Goal: Task Accomplishment & Management: Complete application form

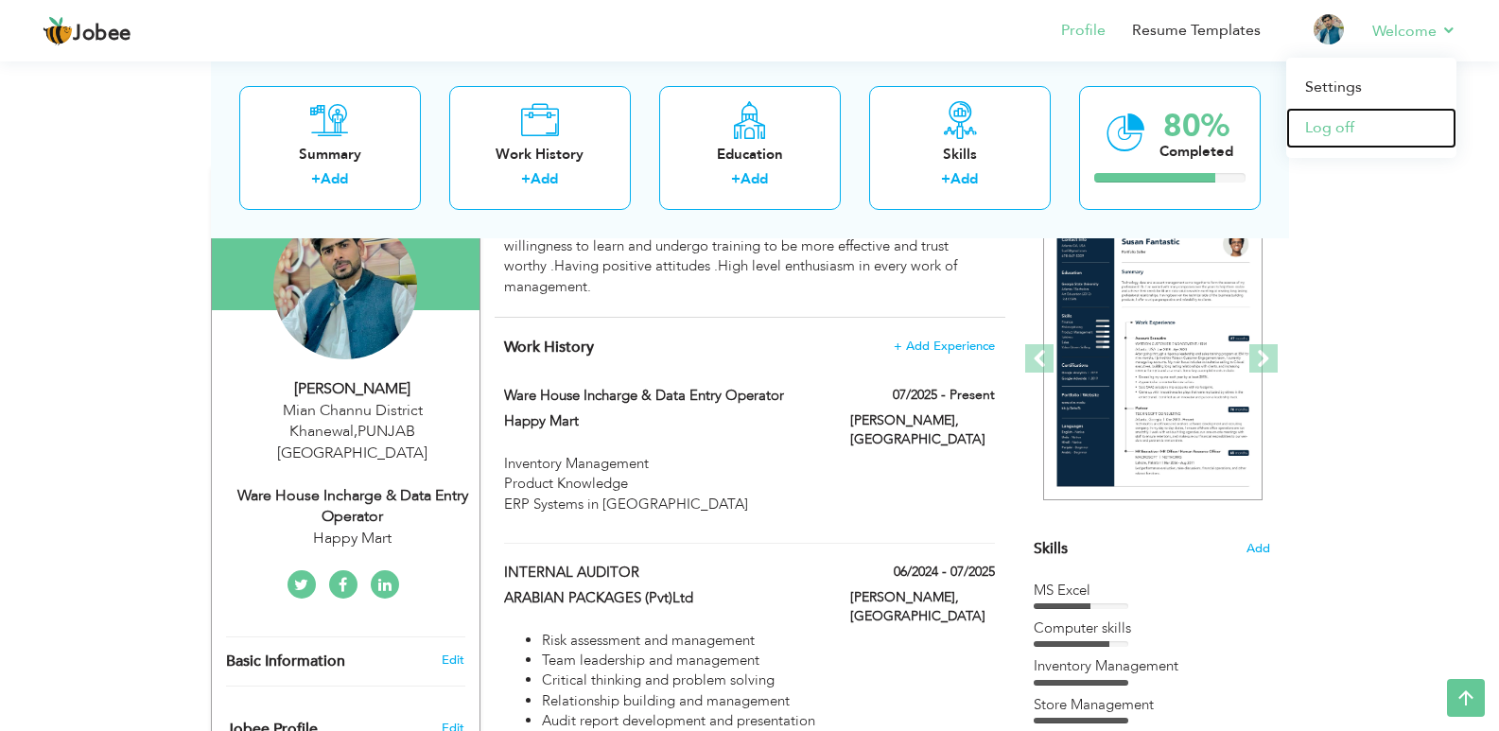
click at [1378, 128] on link "Log off" at bounding box center [1372, 128] width 170 height 41
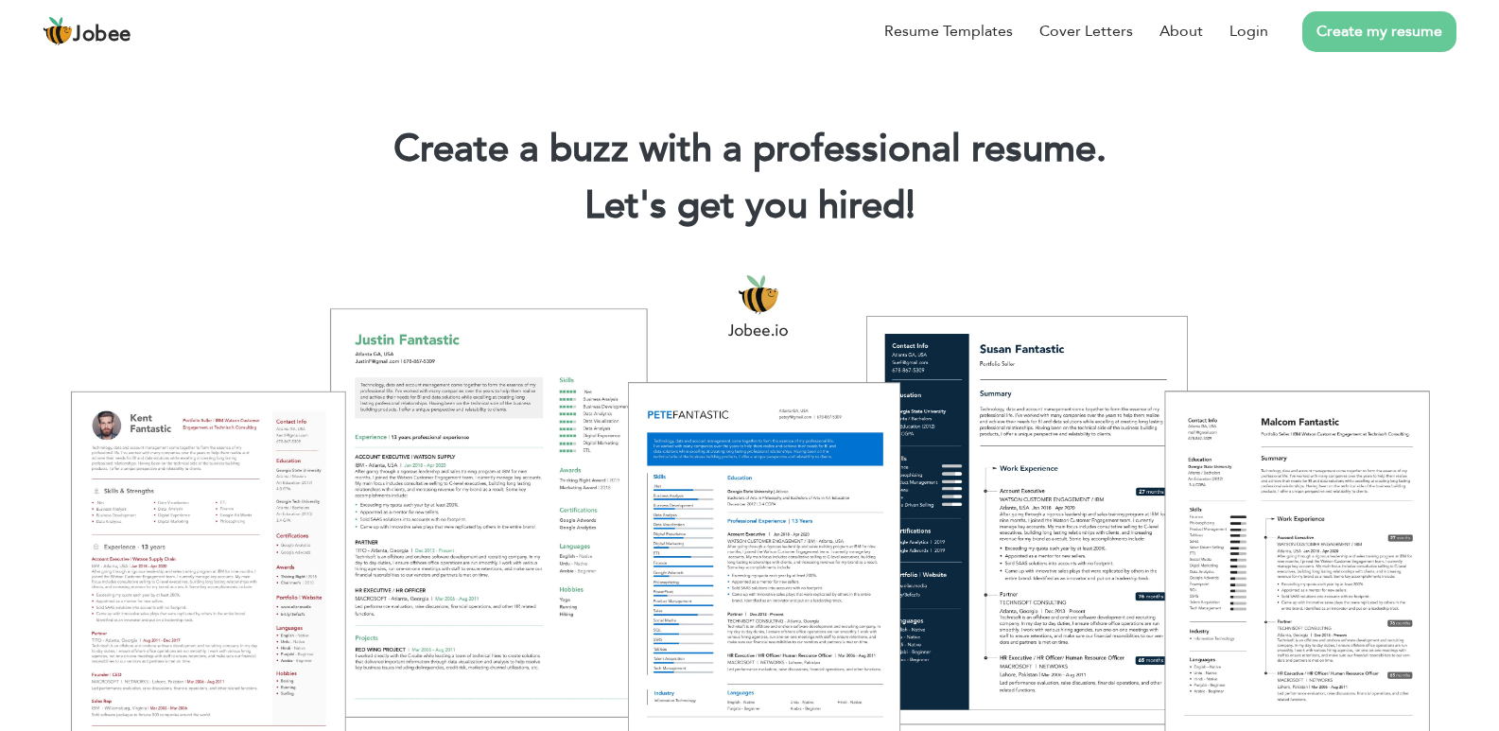
click at [1357, 35] on link "Create my resume" at bounding box center [1380, 31] width 154 height 41
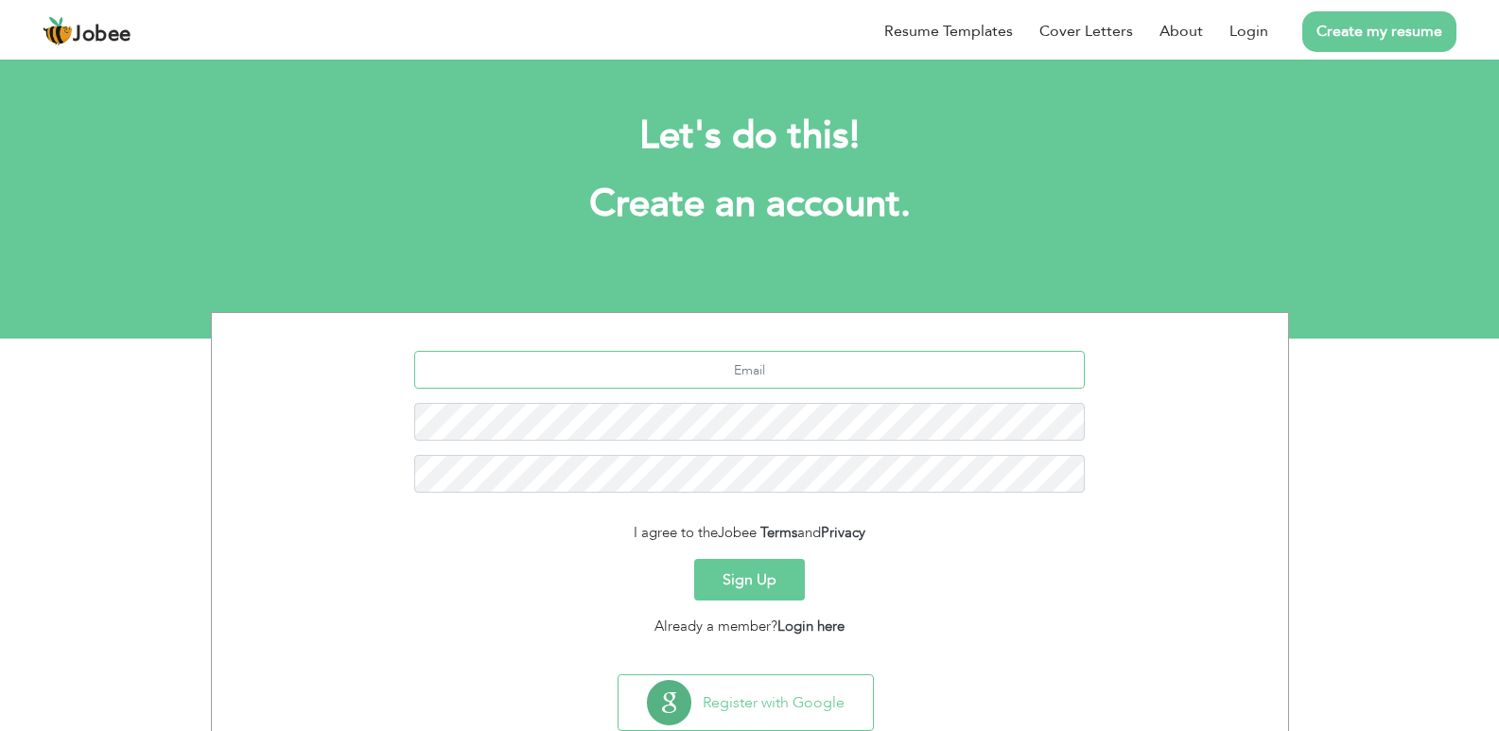
click at [591, 384] on input "text" at bounding box center [749, 370] width 671 height 38
type input "imranussain745@gmail.com"
click at [703, 368] on input "imranussain745@gmail.com" at bounding box center [749, 370] width 671 height 38
drag, startPoint x: 884, startPoint y: 371, endPoint x: 465, endPoint y: 368, distance: 418.1
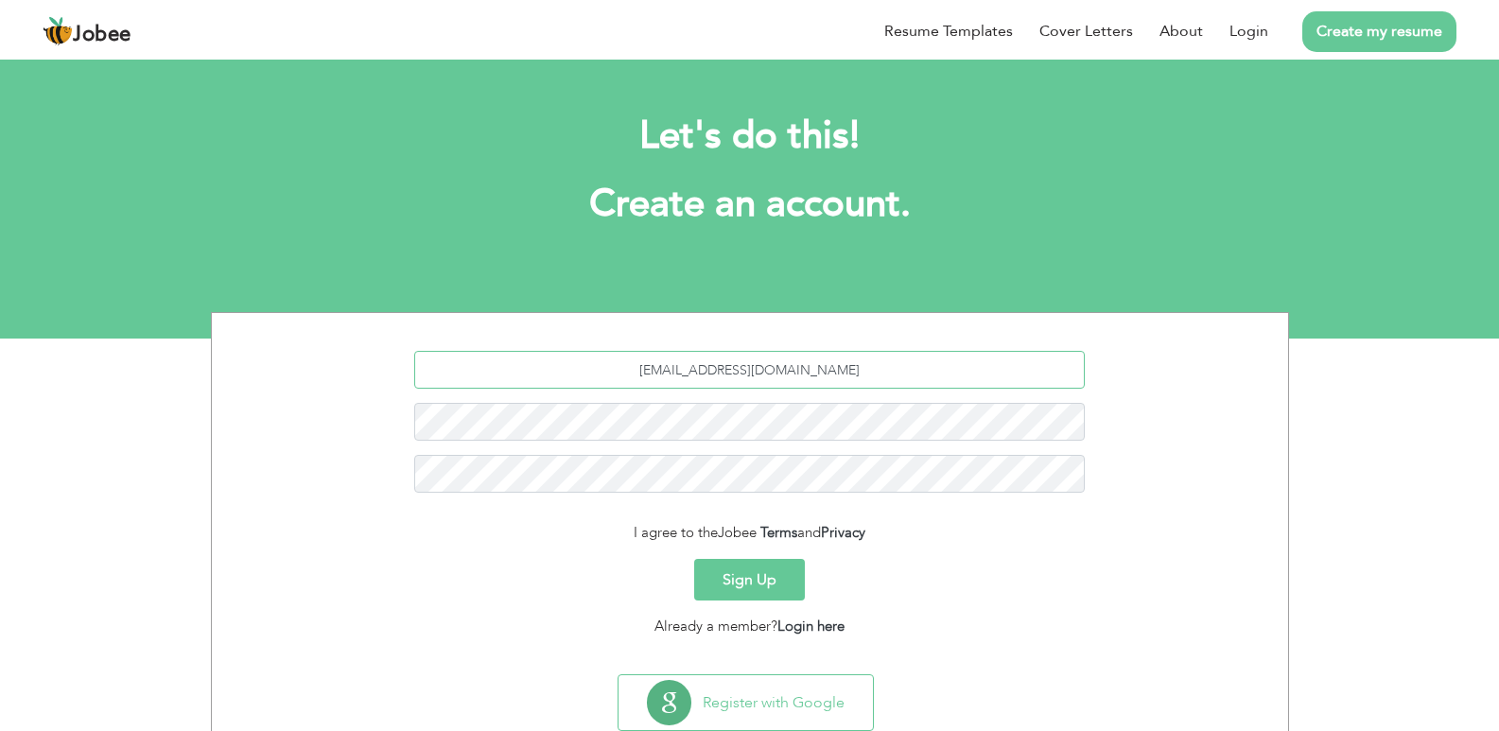
click at [465, 368] on input "imranussain745@gmail.com" at bounding box center [749, 370] width 671 height 38
click at [638, 378] on input "text" at bounding box center [749, 370] width 671 height 38
type input "[EMAIL_ADDRESS][DOMAIN_NAME]"
click at [1252, 22] on link "Login" at bounding box center [1249, 31] width 39 height 23
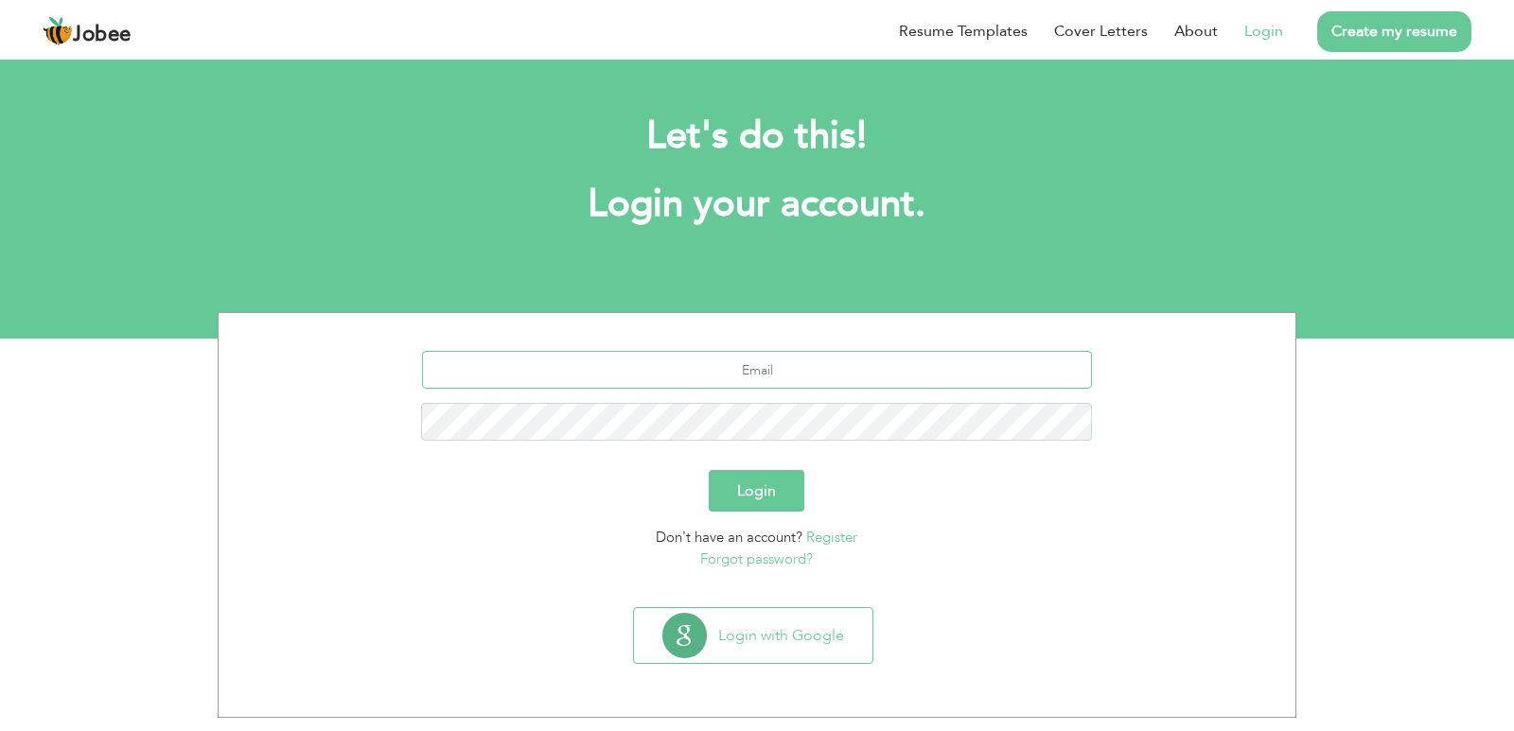
click at [860, 376] on input "text" at bounding box center [757, 370] width 671 height 38
type input "[EMAIL_ADDRESS][DOMAIN_NAME]"
click at [709, 470] on button "Login" at bounding box center [757, 491] width 96 height 42
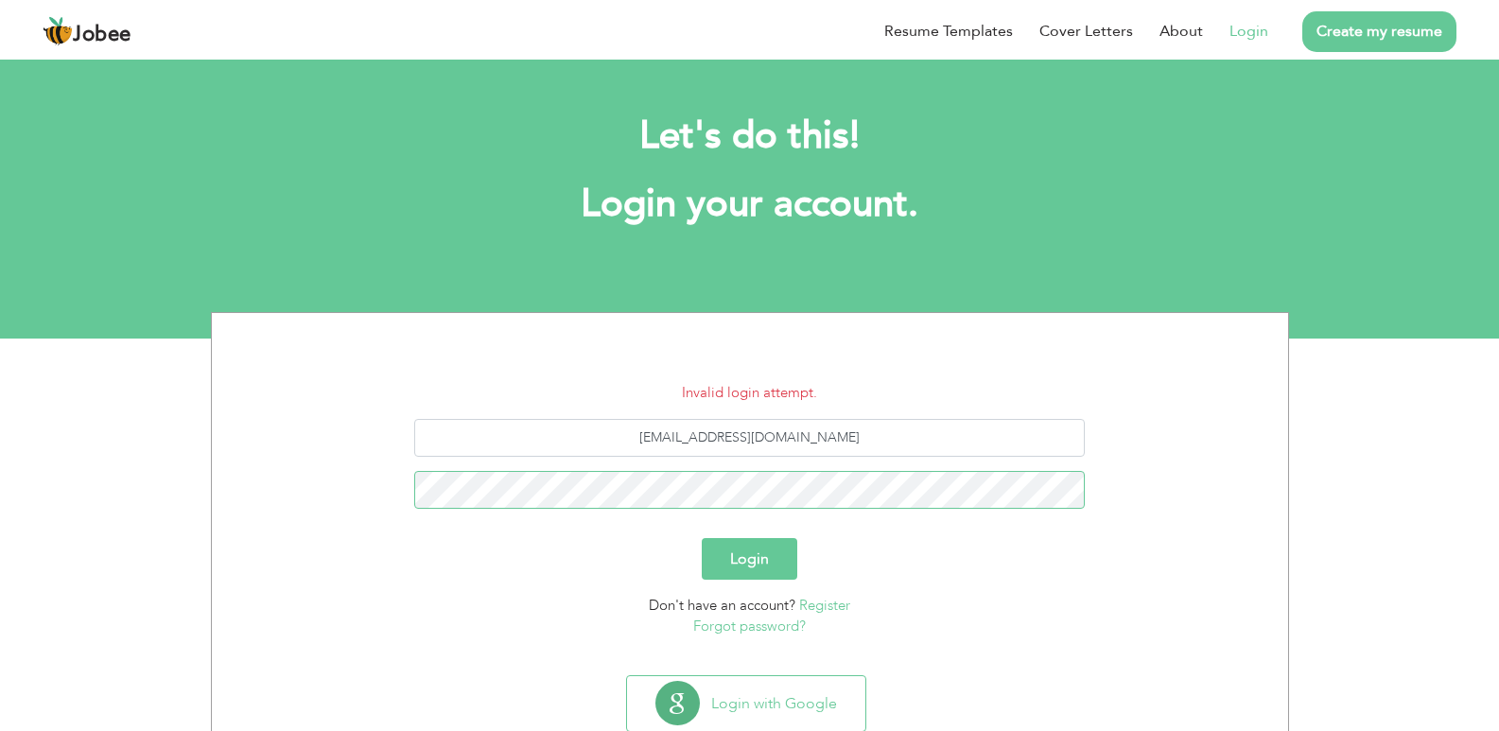
click at [702, 538] on button "Login" at bounding box center [750, 559] width 96 height 42
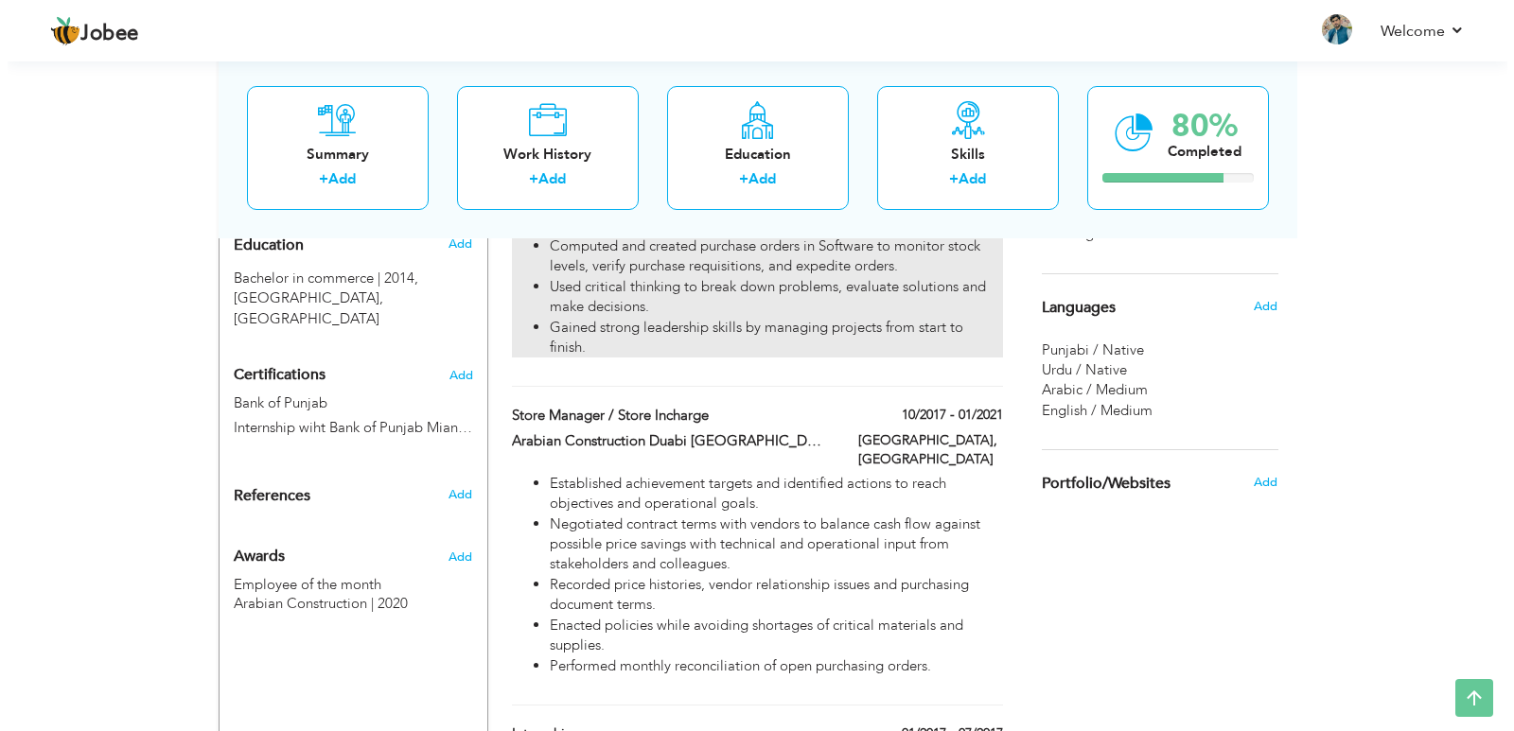
scroll to position [946, 0]
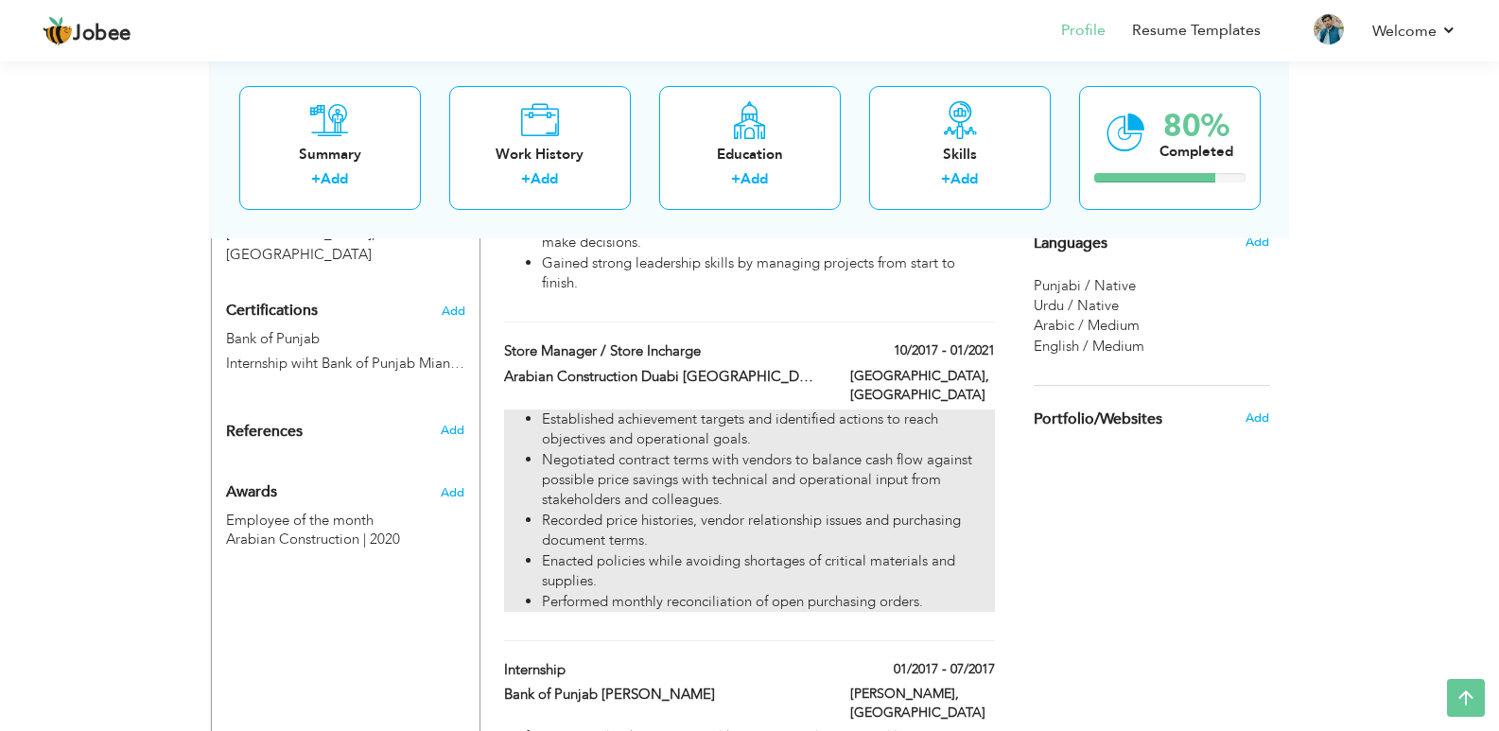
drag, startPoint x: 523, startPoint y: 381, endPoint x: 549, endPoint y: 401, distance: 32.4
click at [549, 410] on ul "Established achievement targets and identified actions to reach objectives and …" at bounding box center [749, 511] width 490 height 202
type input "Store Manager / Store Incharge"
type input "Arabian Construction Duabi [GEOGRAPHIC_DATA]"
type input "10/2017"
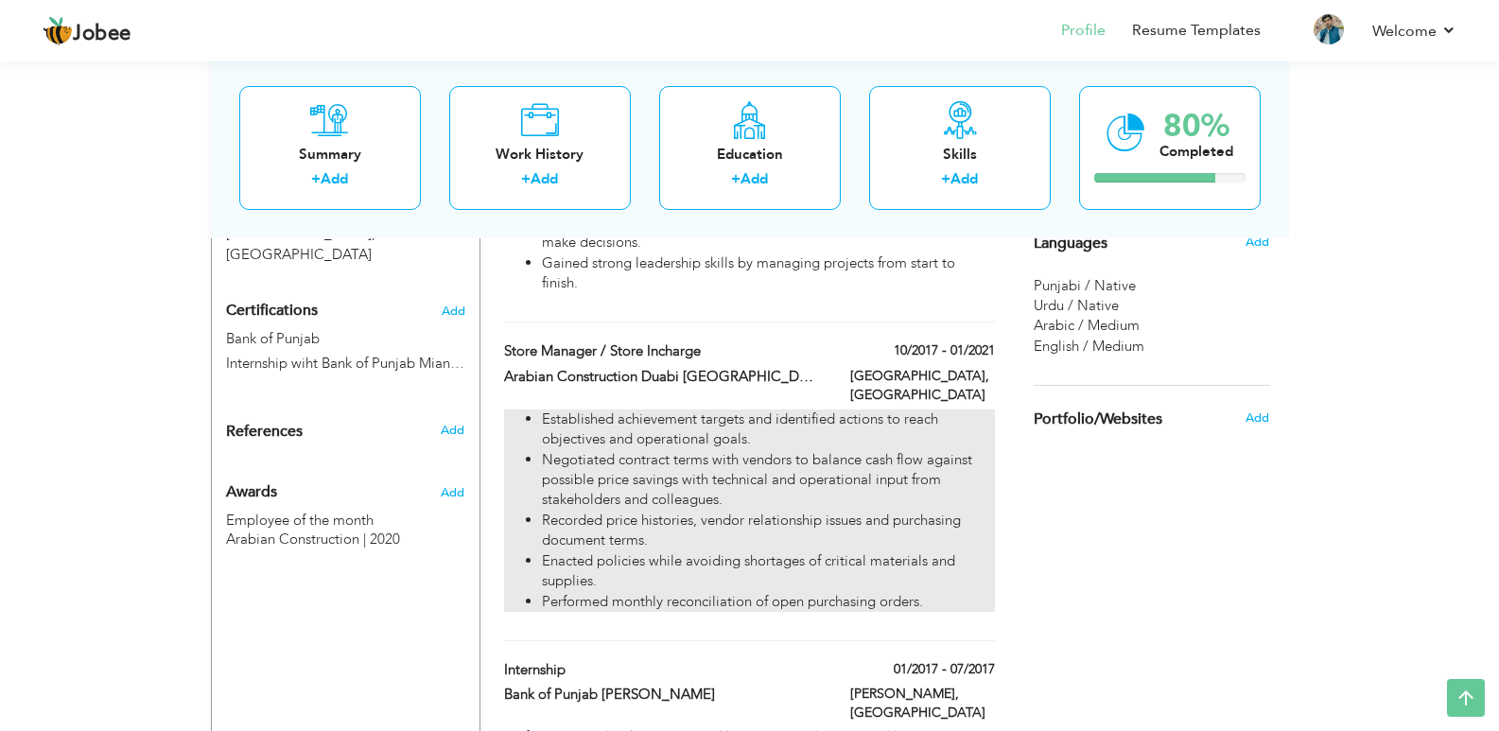
type input "01/2021"
type input "[GEOGRAPHIC_DATA]"
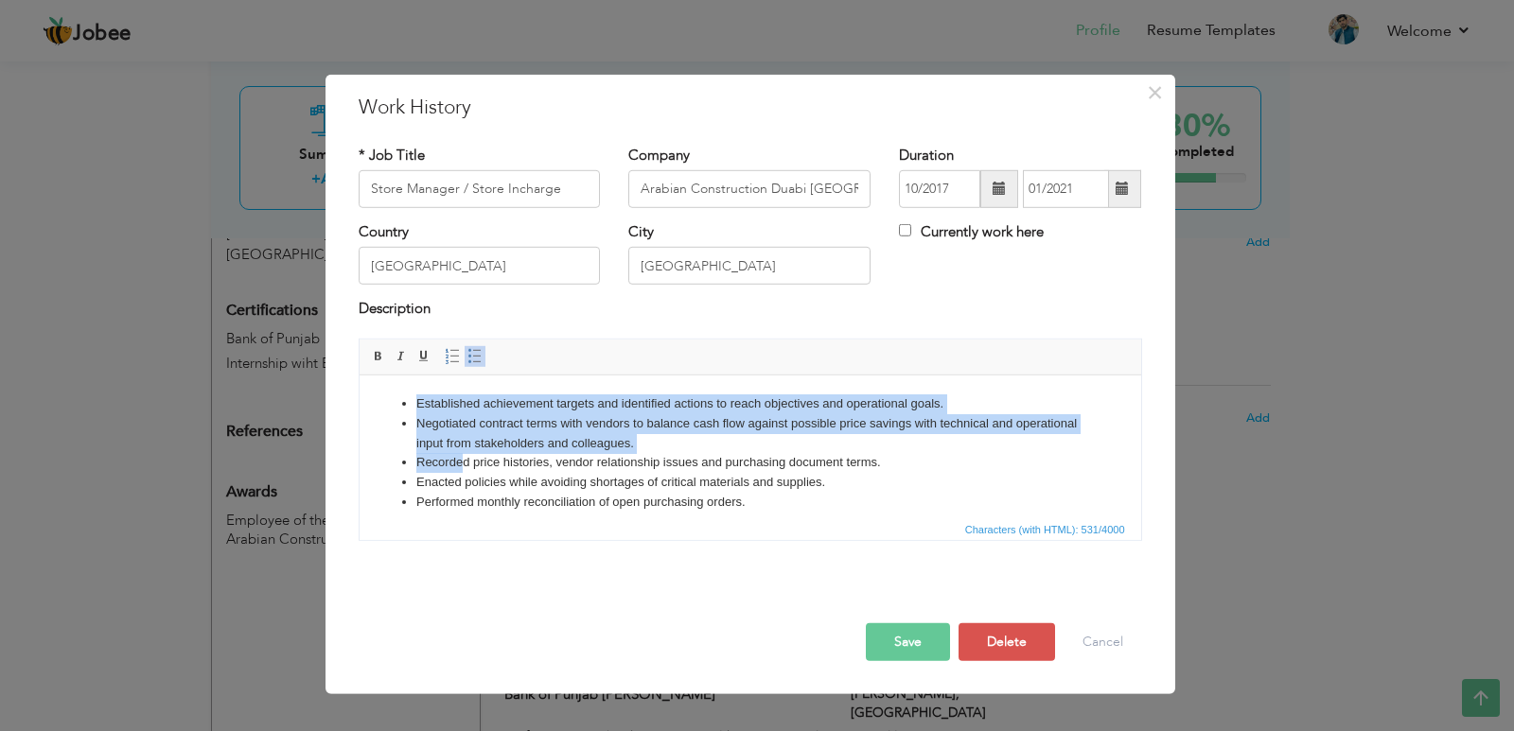
scroll to position [14, 0]
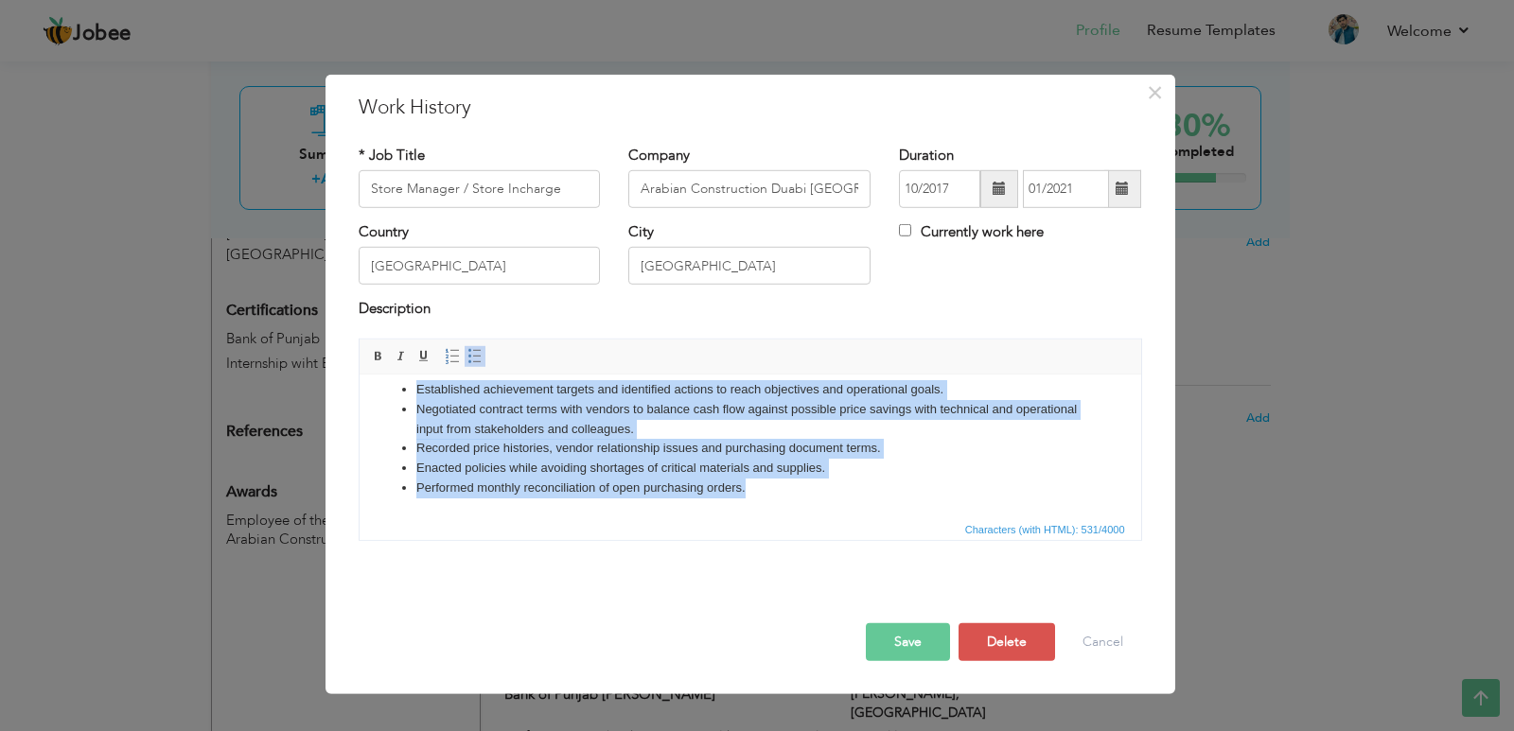
drag, startPoint x: 405, startPoint y: 399, endPoint x: 778, endPoint y: 521, distance: 392.2
click at [778, 517] on html "Established achievement targets and identified actions to reach objectives and …" at bounding box center [749, 438] width 781 height 156
copy ul "Established achievement targets and identified actions to reach objectives and …"
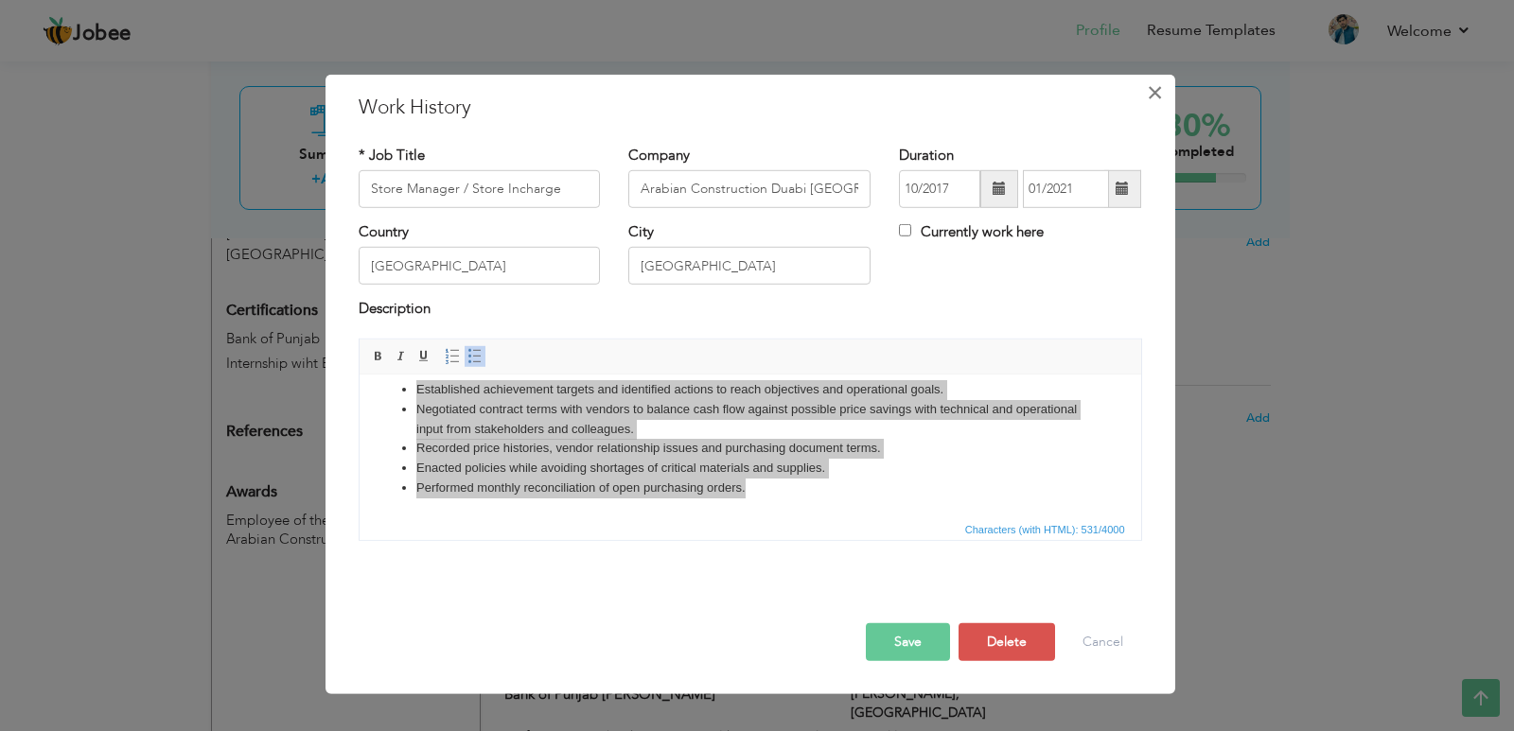
click at [1160, 92] on span "×" at bounding box center [1155, 92] width 16 height 34
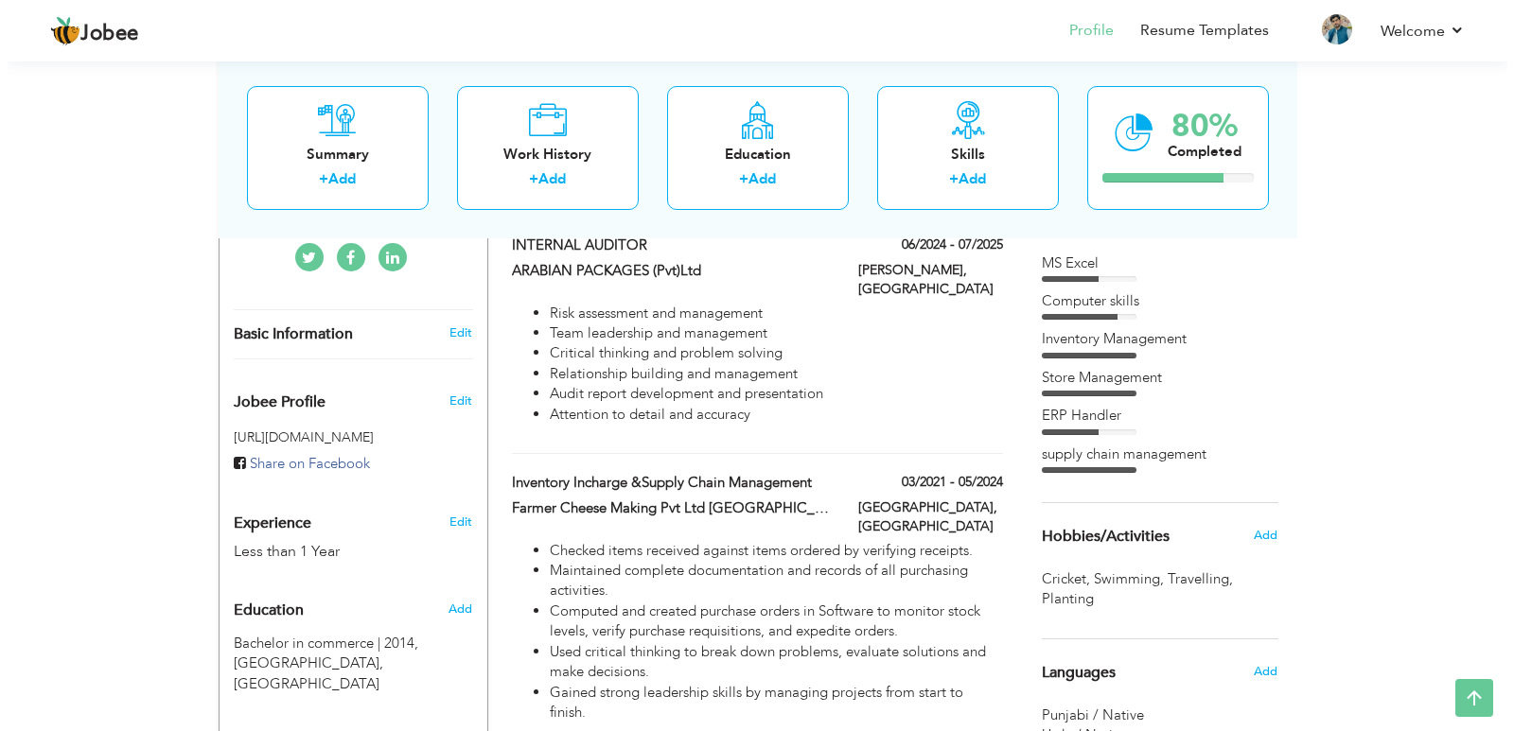
scroll to position [473, 0]
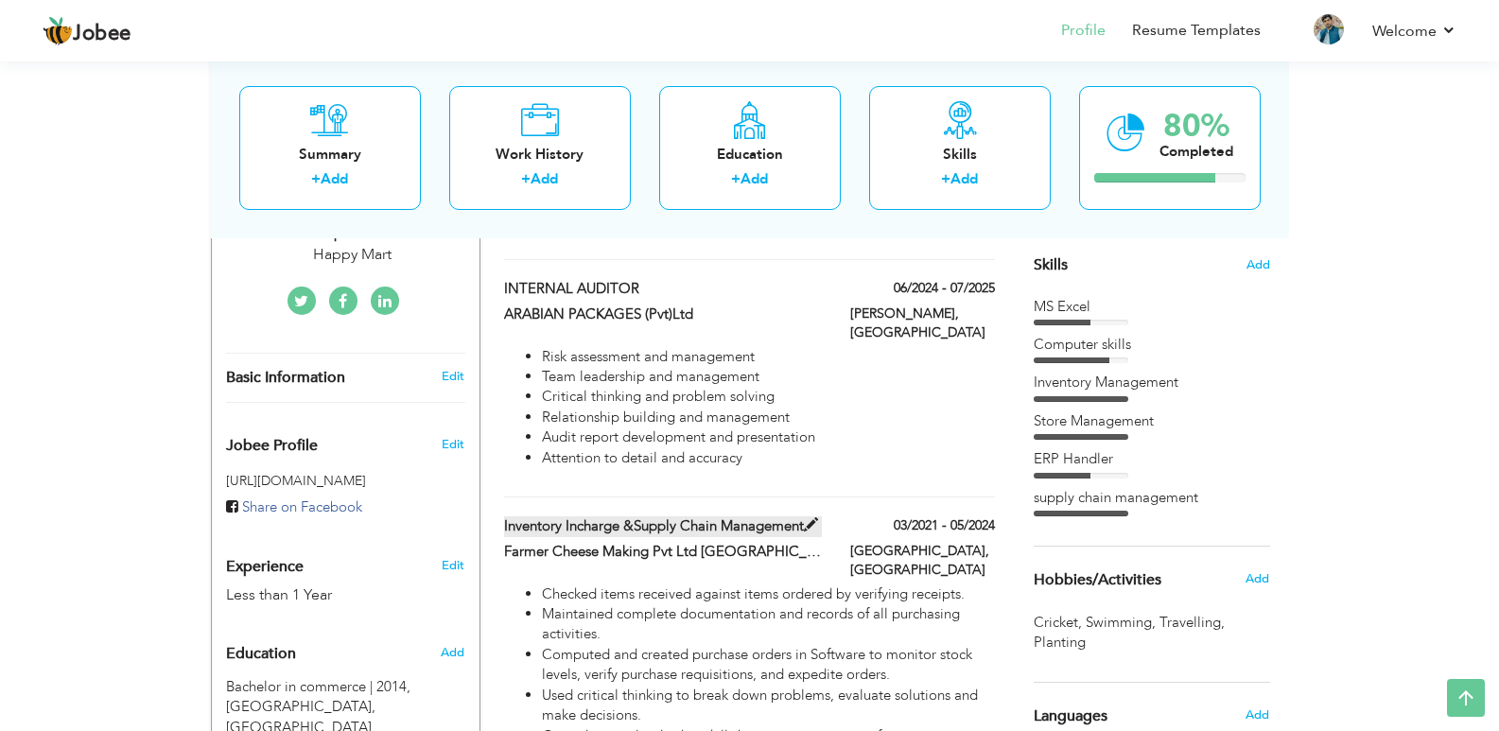
click at [523, 517] on label "Inventory Incharge &Supply chain management" at bounding box center [663, 527] width 318 height 20
type input "Inventory Incharge &Supply chain management"
type input "Farmer Cheese Making Pvt Ltd [GEOGRAPHIC_DATA]"
type input "03/2021"
type input "05/2024"
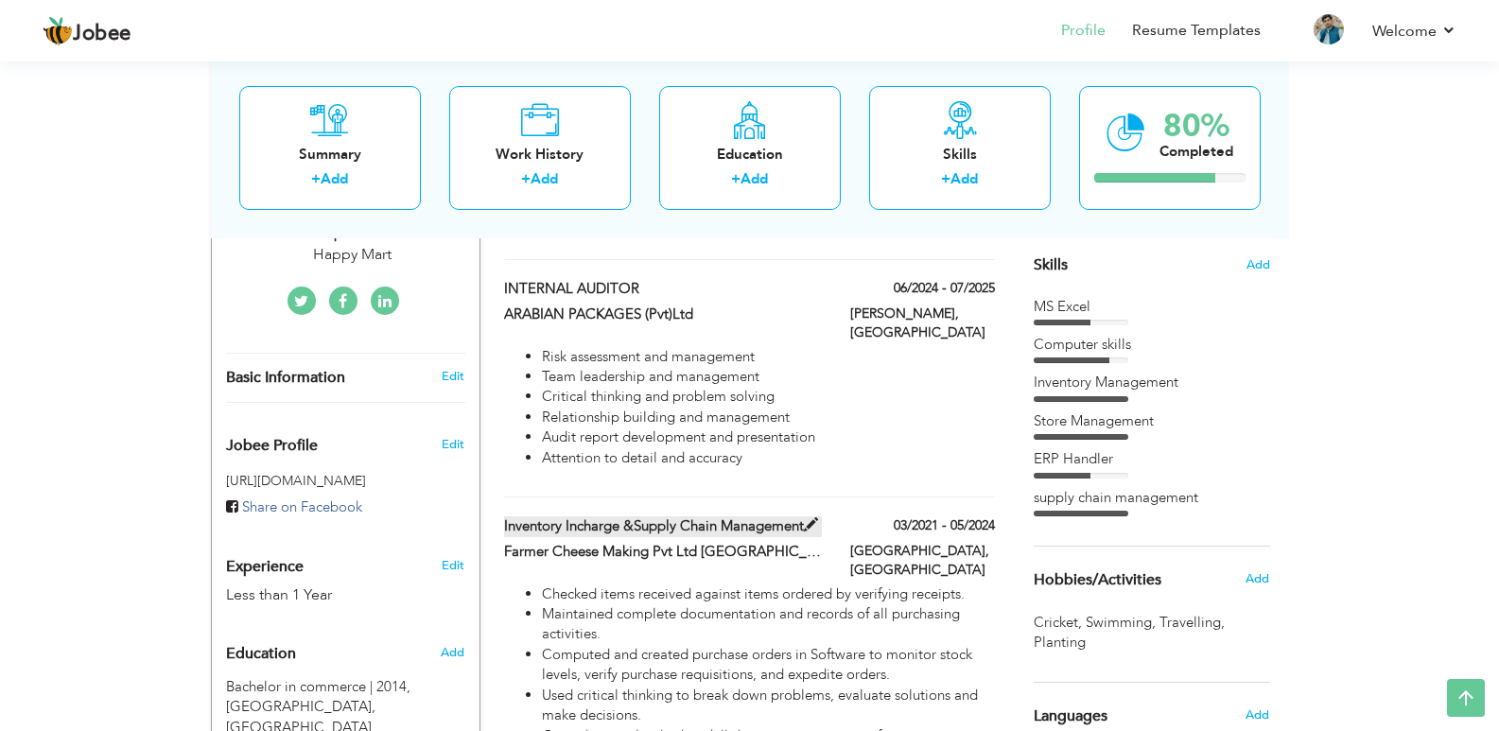
type input "[GEOGRAPHIC_DATA]"
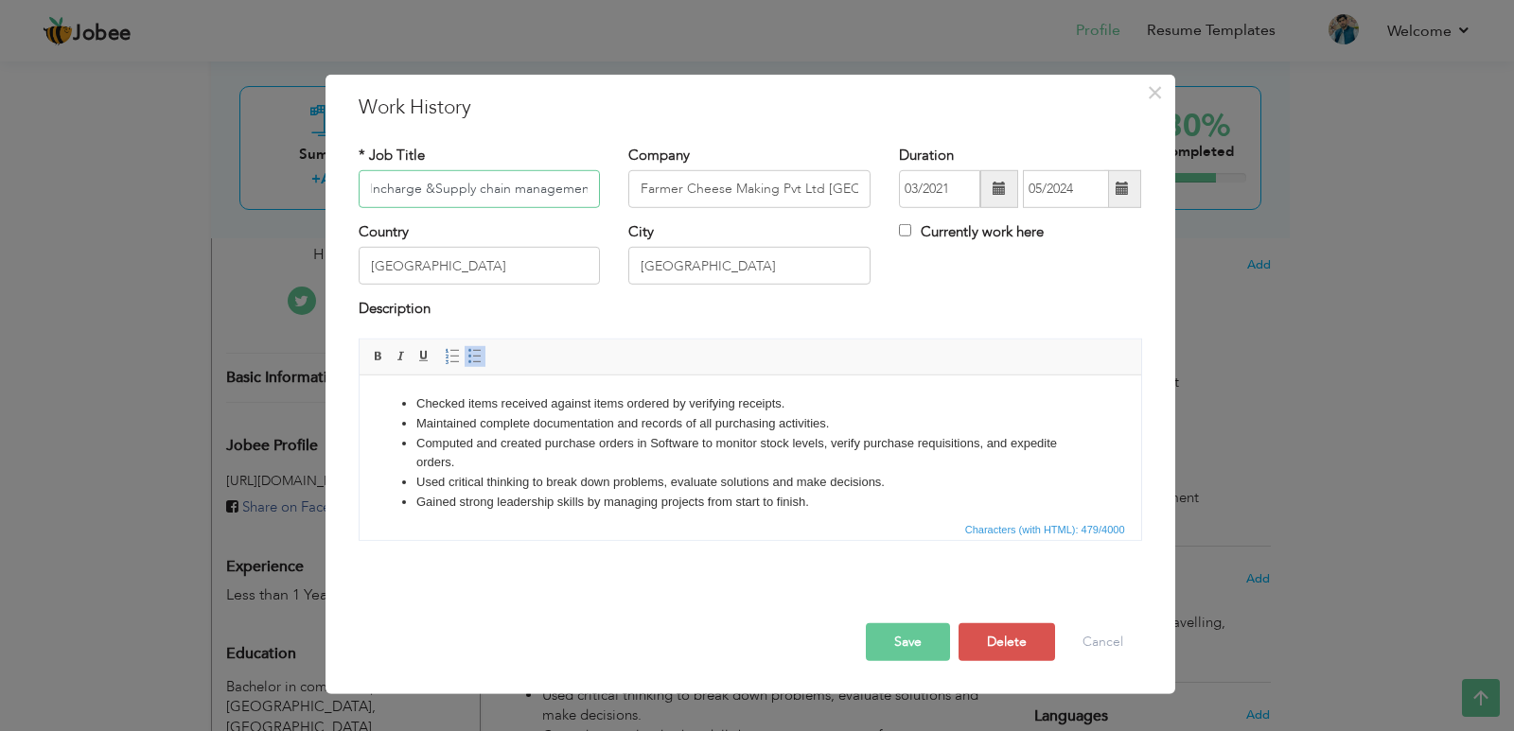
scroll to position [0, 0]
drag, startPoint x: 591, startPoint y: 192, endPoint x: 328, endPoint y: 208, distance: 263.5
click at [328, 208] on div "× Work History * Job Title Inventory Incharge &Supply chain management Company …" at bounding box center [749, 384] width 849 height 620
drag, startPoint x: 862, startPoint y: 188, endPoint x: 570, endPoint y: 202, distance: 291.7
click at [570, 202] on div "* Job Title Inventory Incharge &Supply chain management Company Farmer Cheese M…" at bounding box center [750, 183] width 812 height 77
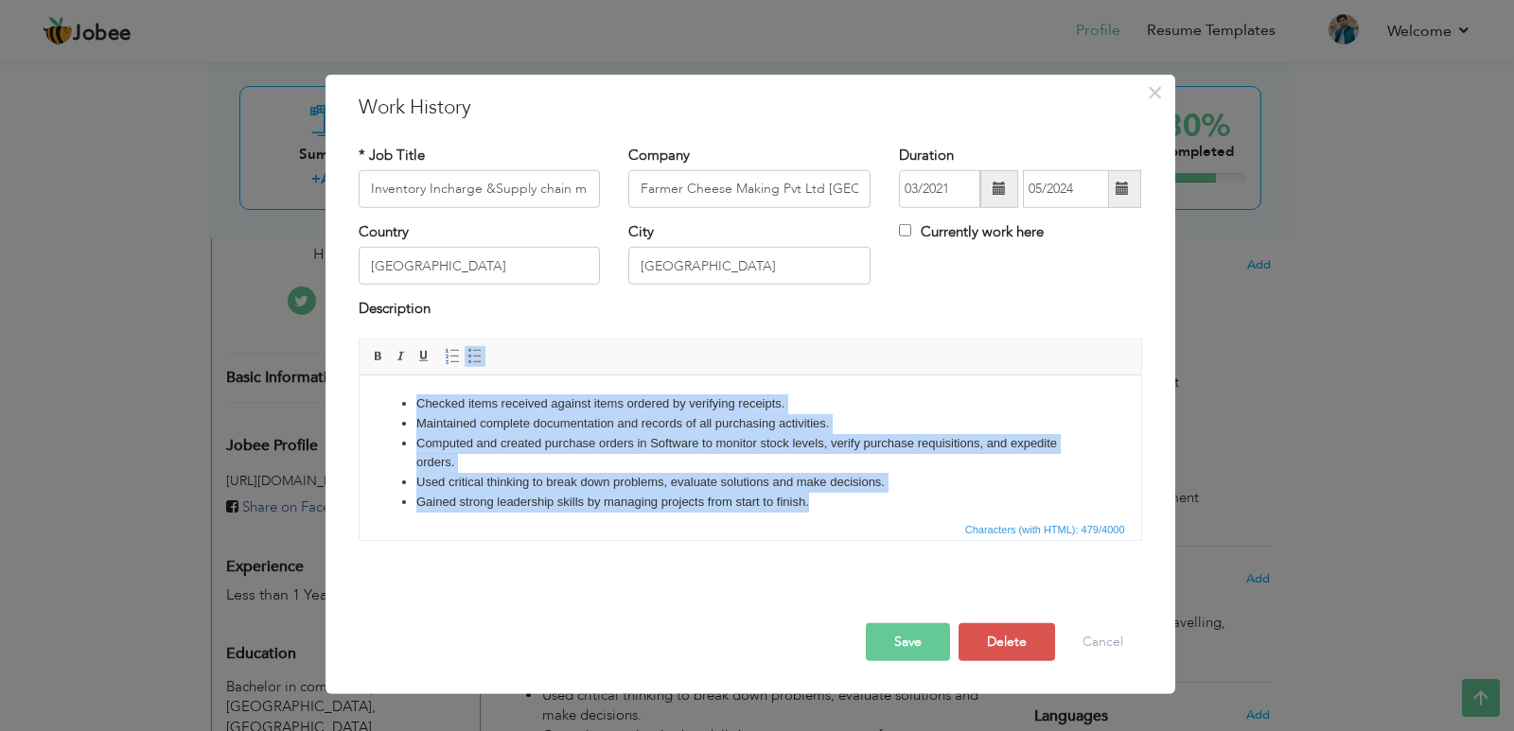
drag, startPoint x: 832, startPoint y: 510, endPoint x: 377, endPoint y: 390, distance: 470.6
click at [377, 390] on html "Checked items received against items ordered by verifying receipts. Maintained …" at bounding box center [749, 453] width 781 height 156
copy ul "Checked items received against items ordered by verifying receipts. Maintained …"
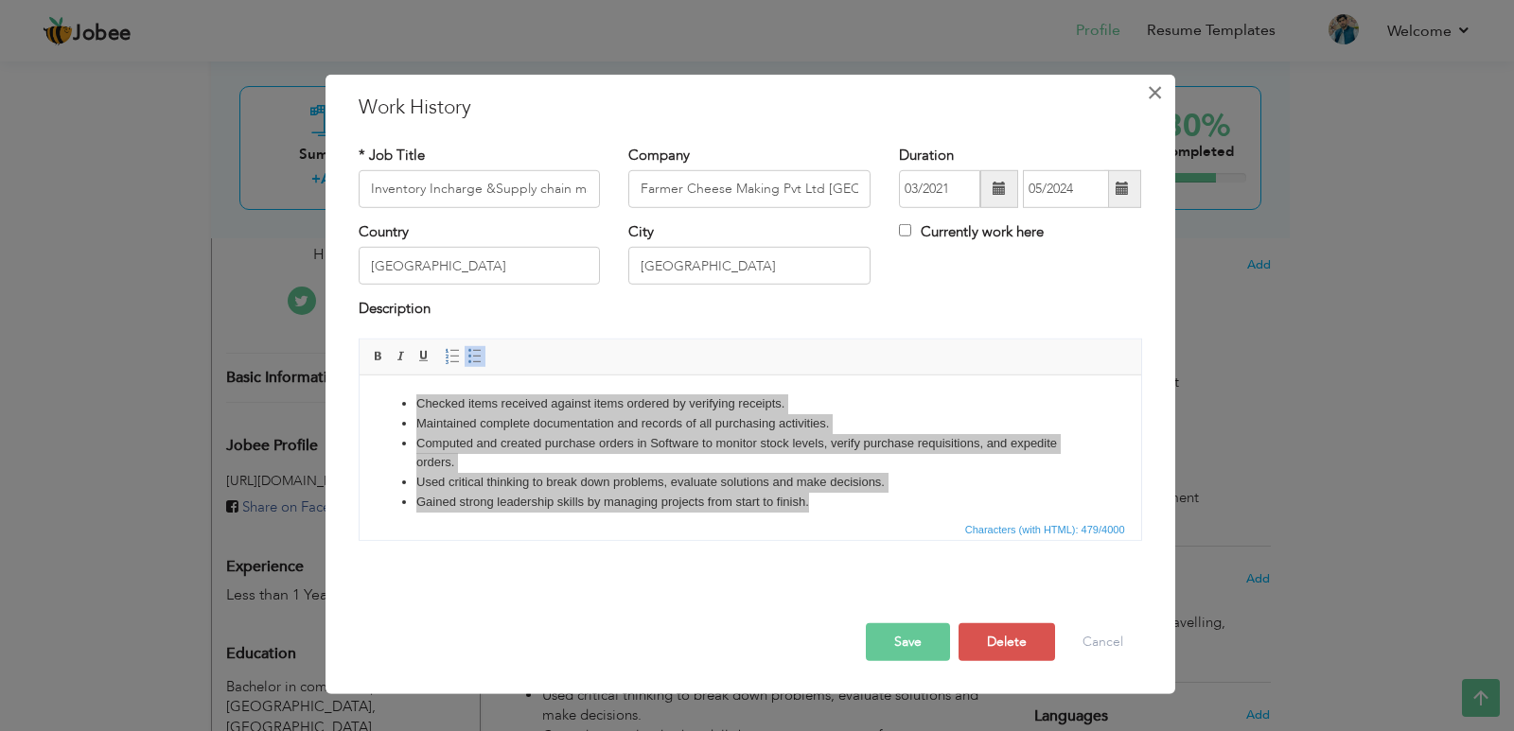
click at [1154, 88] on span "×" at bounding box center [1155, 92] width 16 height 34
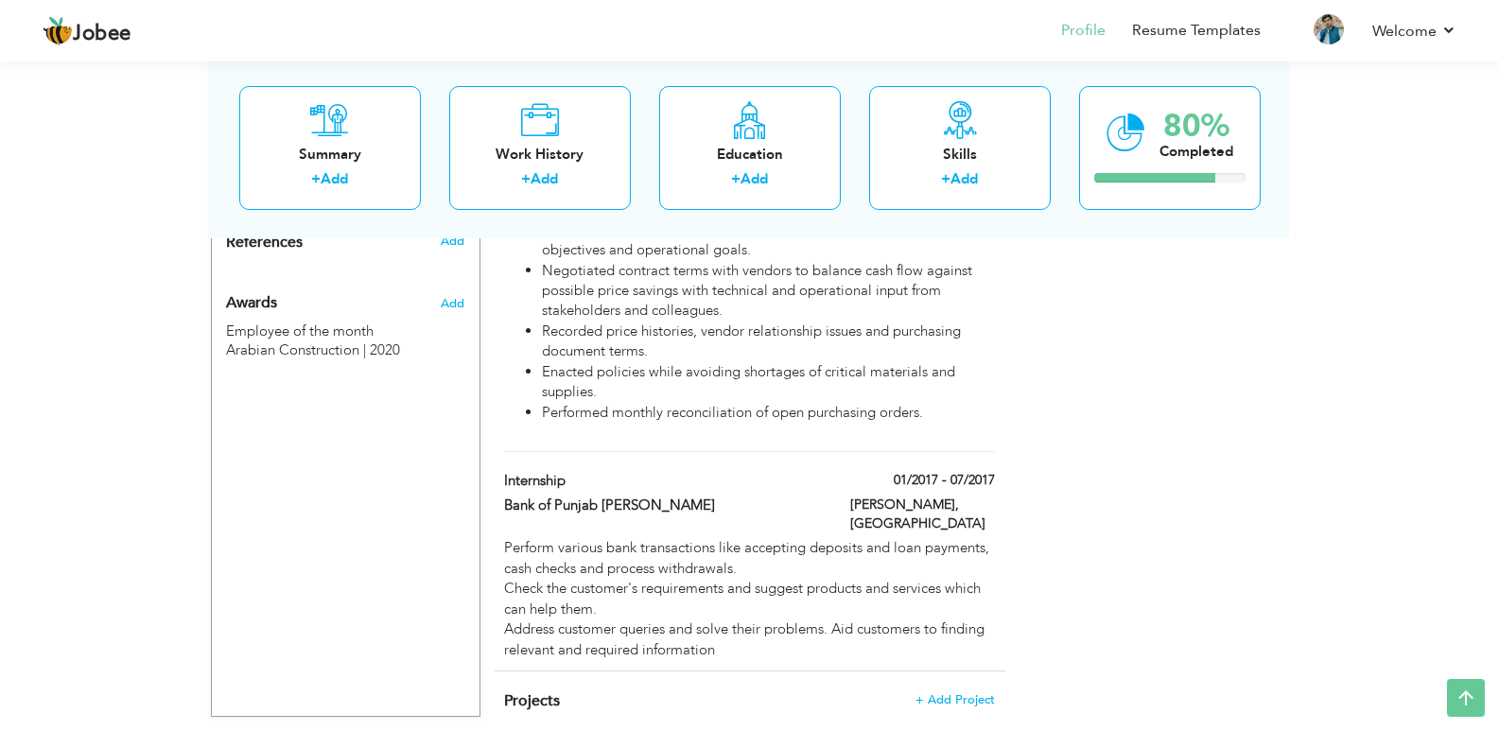
scroll to position [1173, 0]
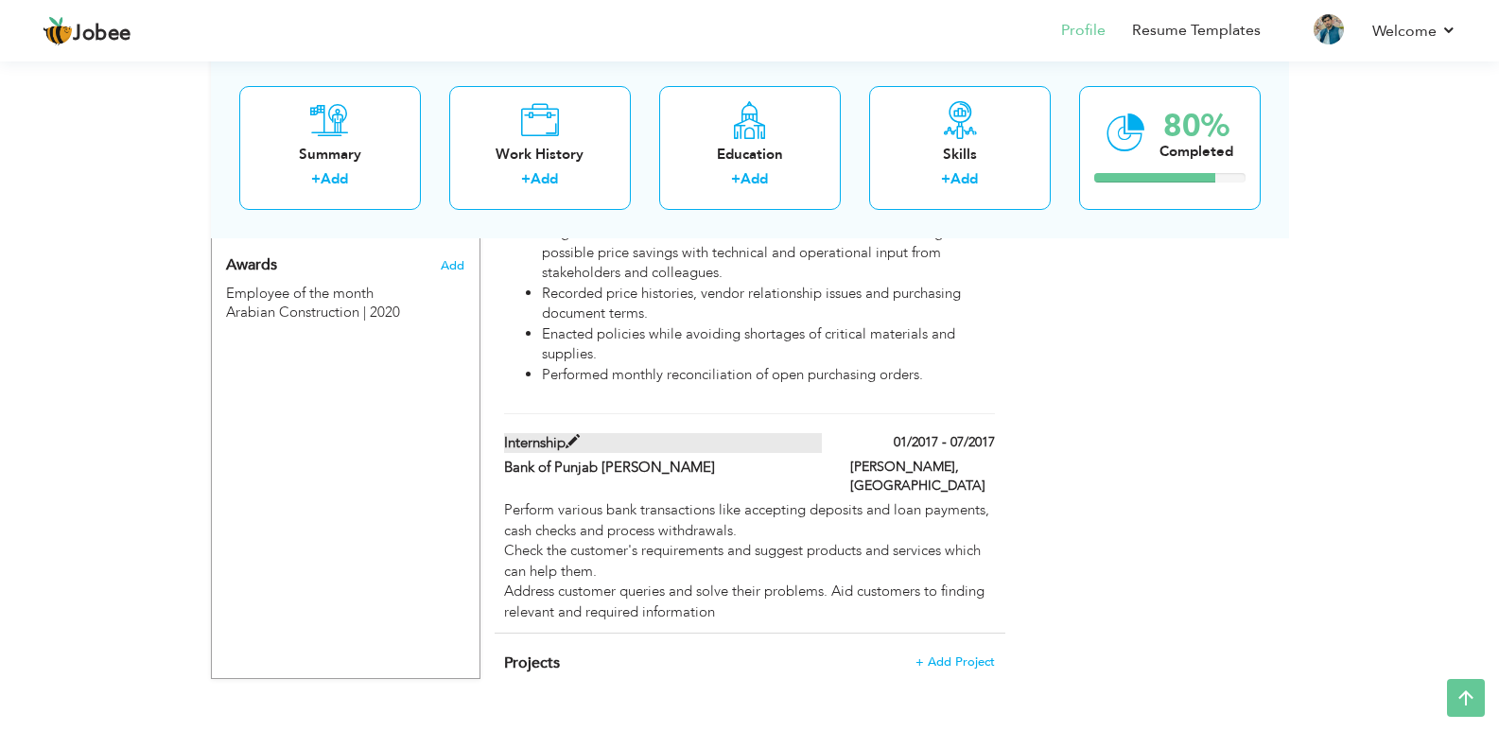
click at [553, 433] on label "Internship" at bounding box center [663, 443] width 318 height 20
type input "Internship"
type input "Bank of Punjab [PERSON_NAME]"
type input "01/2017"
type input "07/2017"
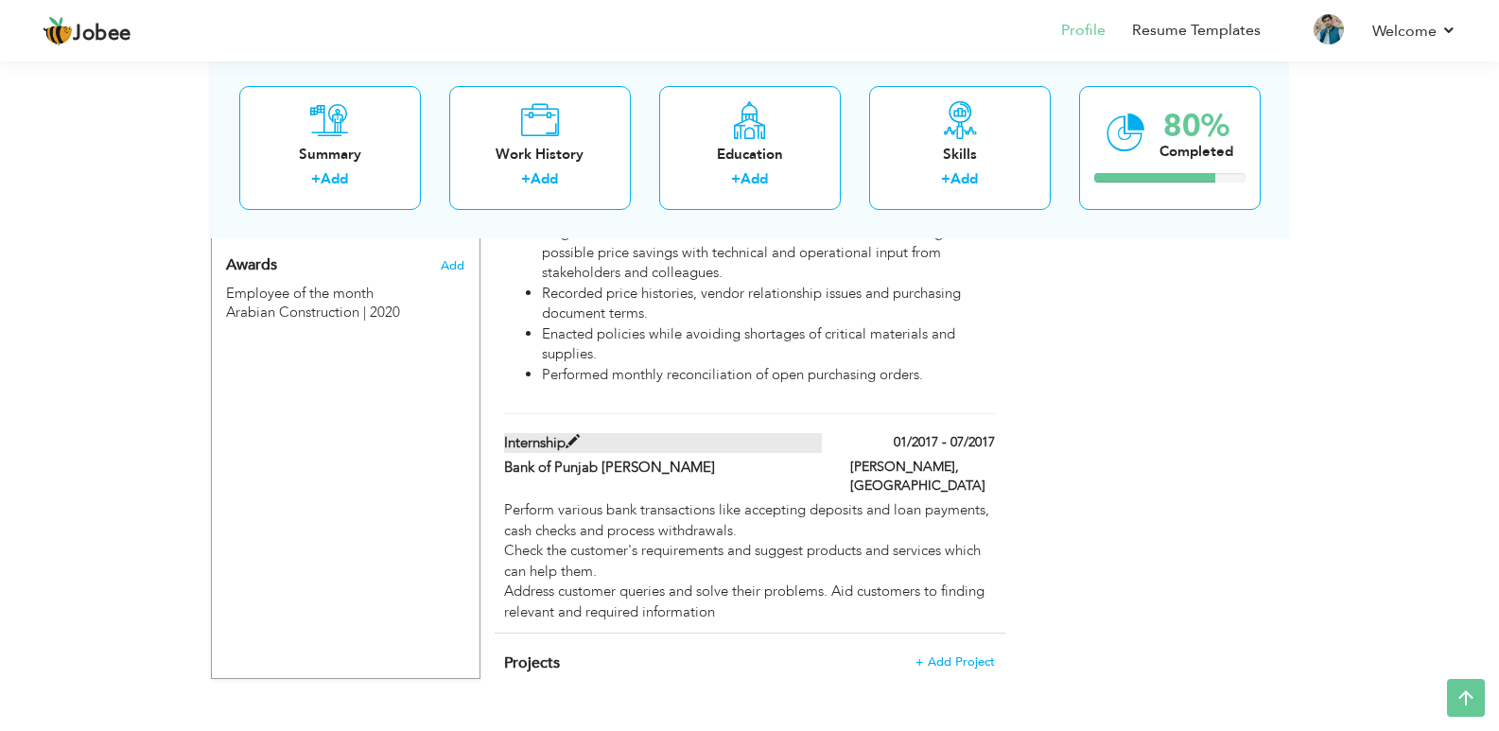
type input "[PERSON_NAME]"
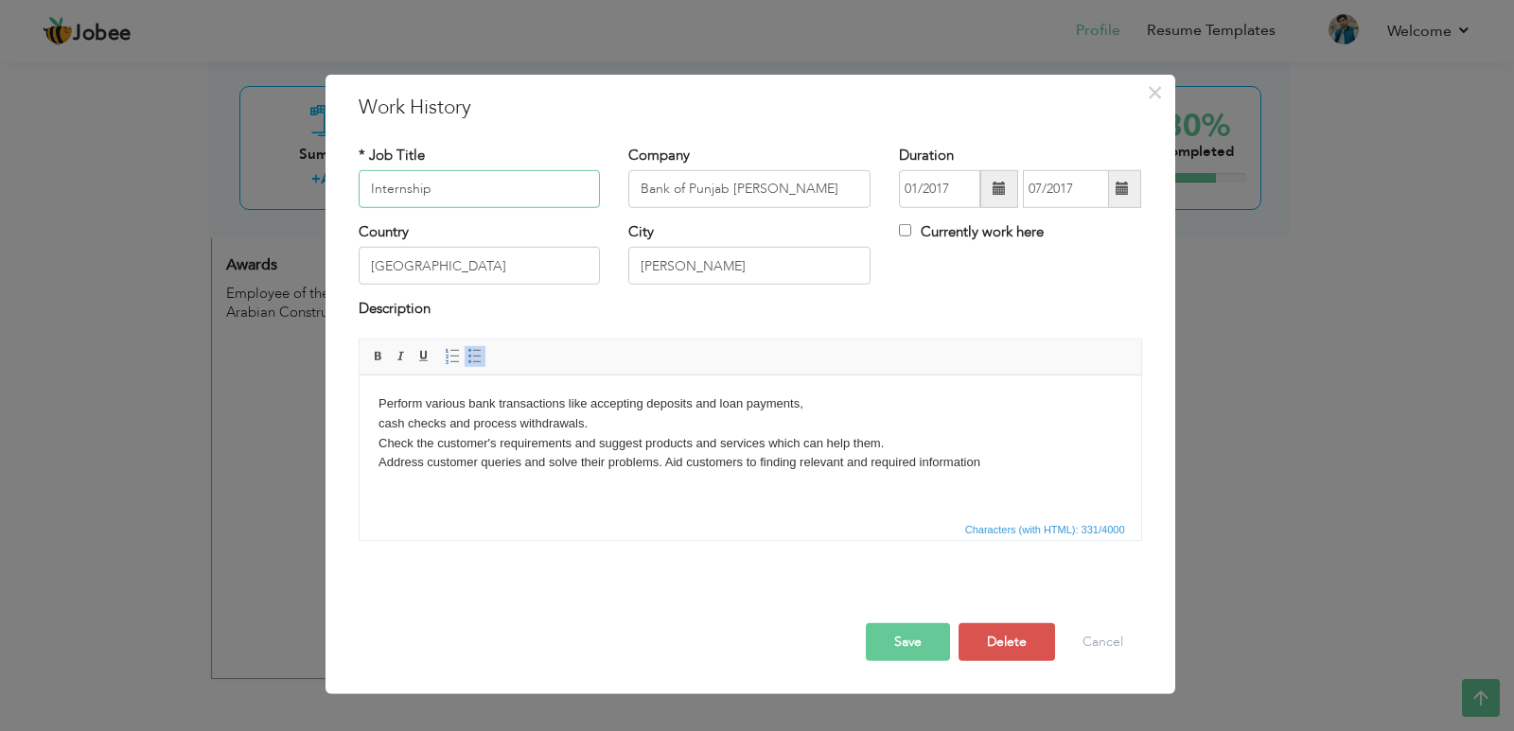
drag, startPoint x: 444, startPoint y: 195, endPoint x: 163, endPoint y: 223, distance: 282.4
click at [165, 223] on div "× Work History * Job Title Internship Company Bank of Punjab Mian channu" at bounding box center [757, 365] width 1514 height 731
drag, startPoint x: 825, startPoint y: 193, endPoint x: 569, endPoint y: 229, distance: 257.9
click at [569, 229] on div "* Job Title Internship Company Bank of Punjab Mian channu Duration 01/2017 07/2…" at bounding box center [750, 350] width 812 height 438
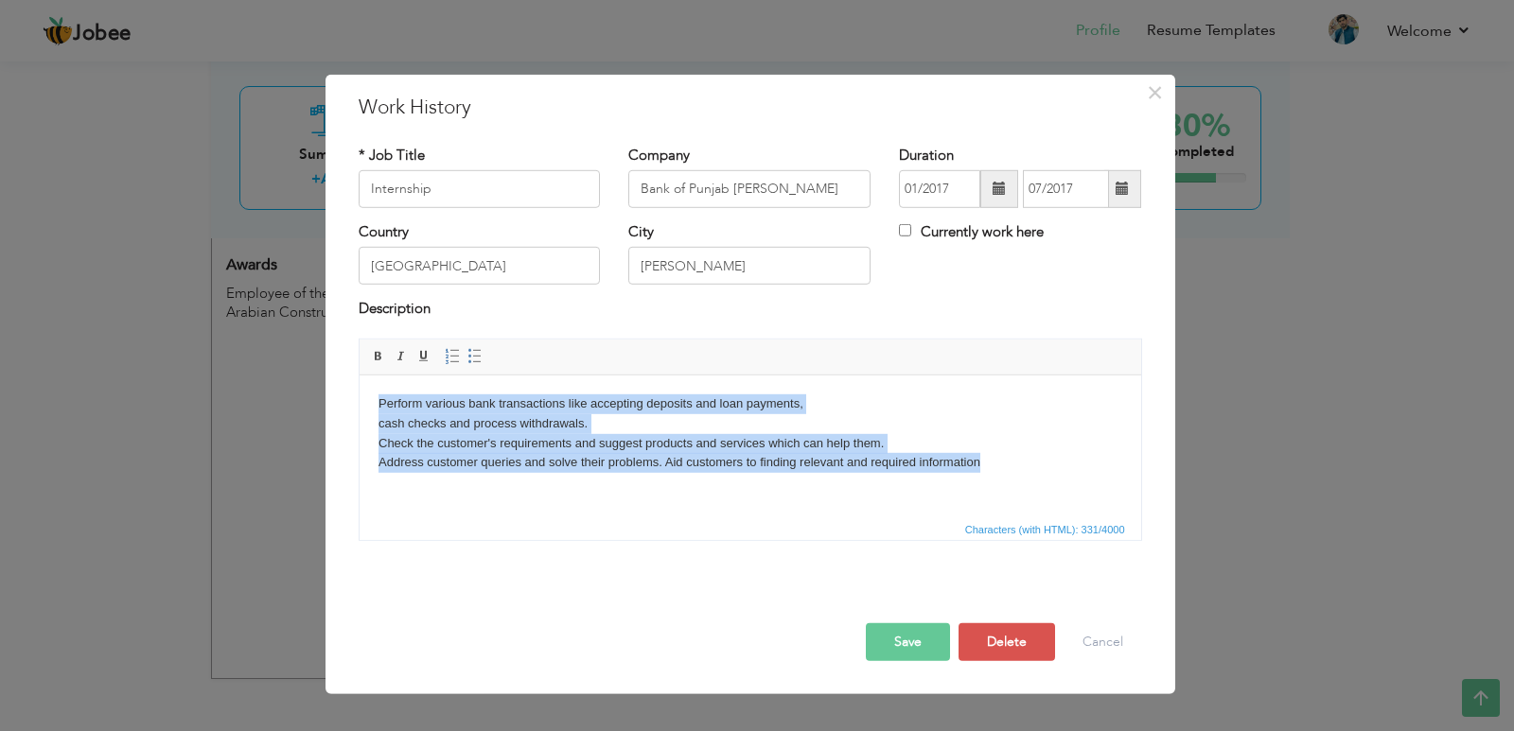
drag, startPoint x: 985, startPoint y: 465, endPoint x: 711, endPoint y: 772, distance: 410.7
click at [359, 395] on html "Perform various bank transactions like accepting deposits and loan payments, ca…" at bounding box center [749, 433] width 781 height 116
copy body "Perform various bank transactions like accepting deposits and loan payments, ca…"
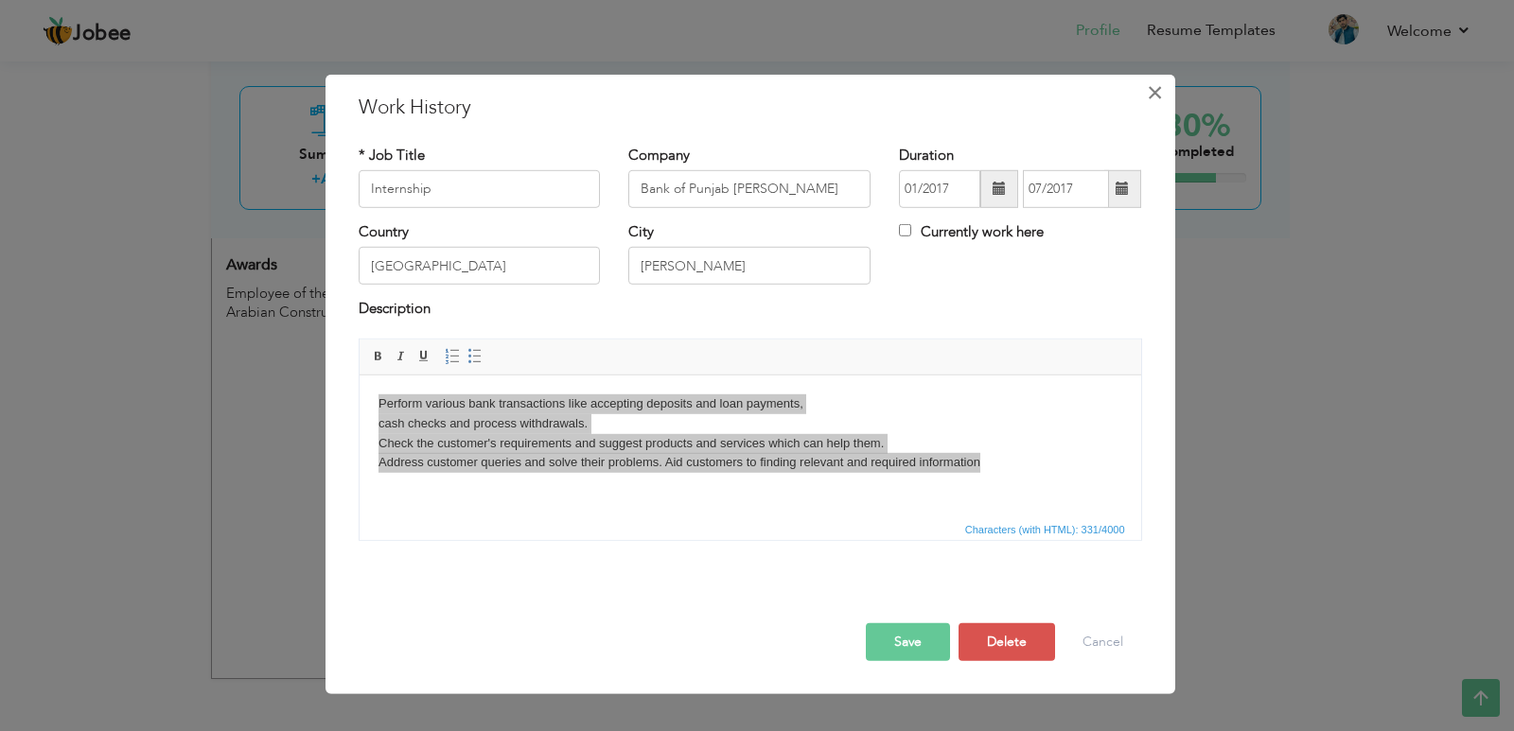
click at [1157, 103] on span "×" at bounding box center [1155, 92] width 16 height 34
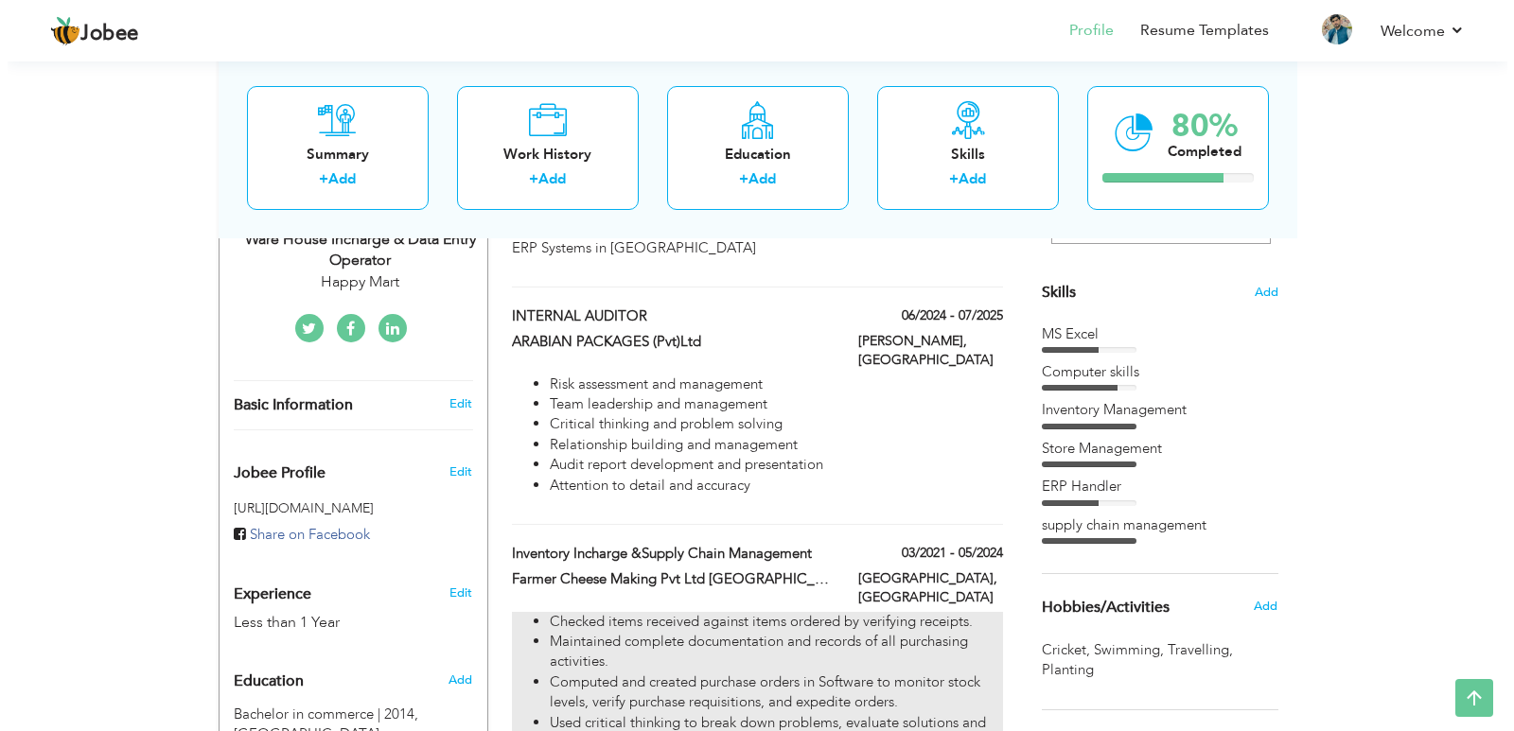
scroll to position [416, 0]
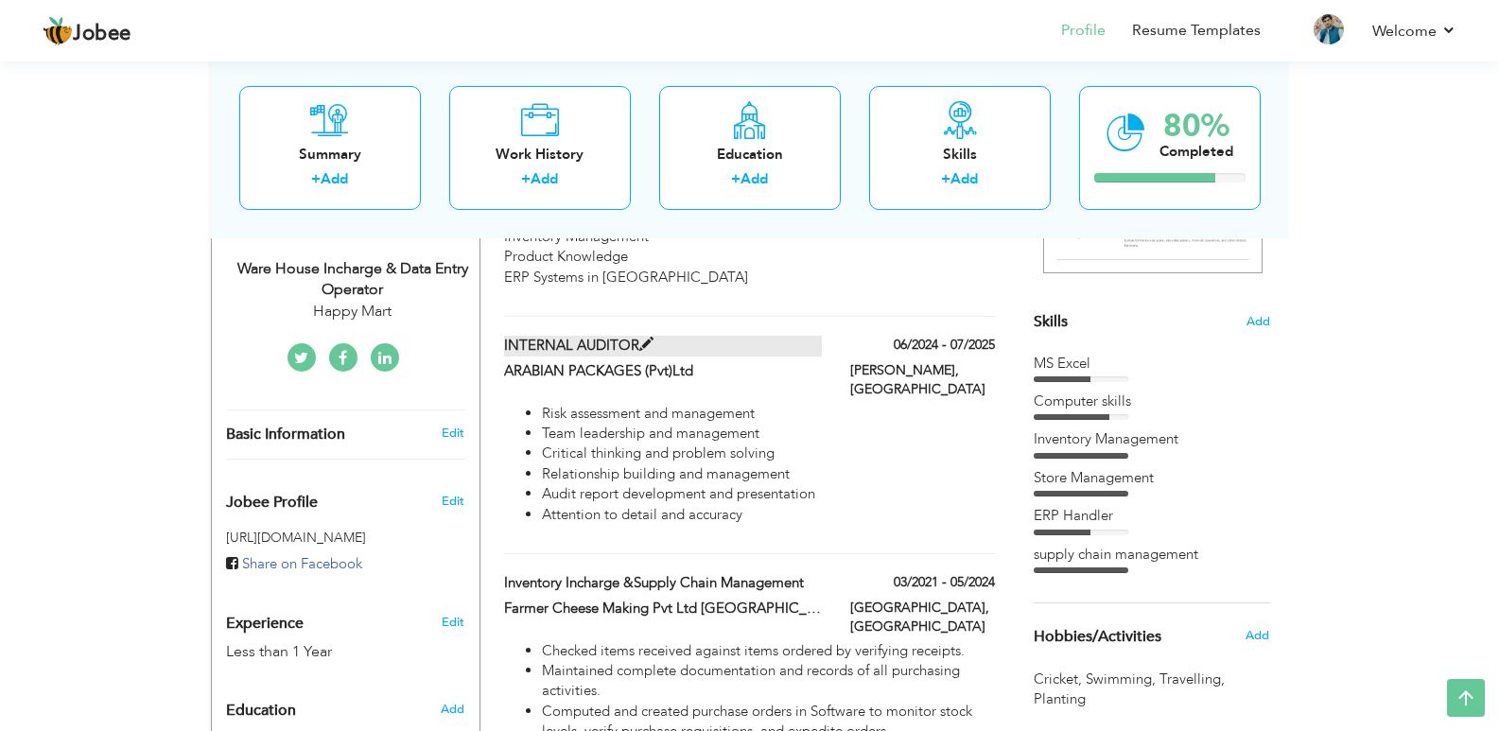
click at [617, 336] on label "INTERNAL AUDITOR" at bounding box center [663, 346] width 318 height 20
type input "INTERNAL AUDITOR"
type input "ARABIAN PACKAGES (Pvt)Ltd"
type input "06/2024"
type input "07/2025"
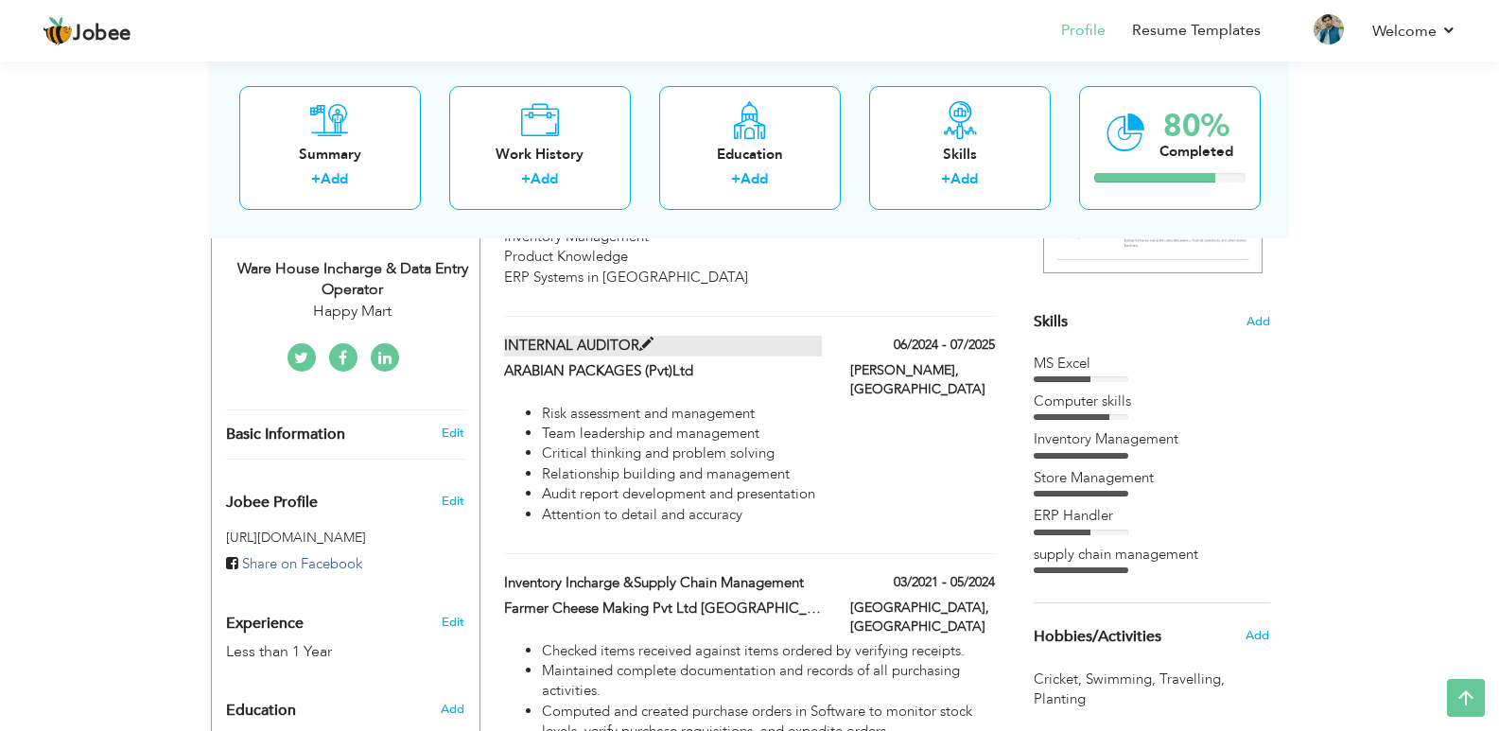
type input "[GEOGRAPHIC_DATA]"
type input "[PERSON_NAME]"
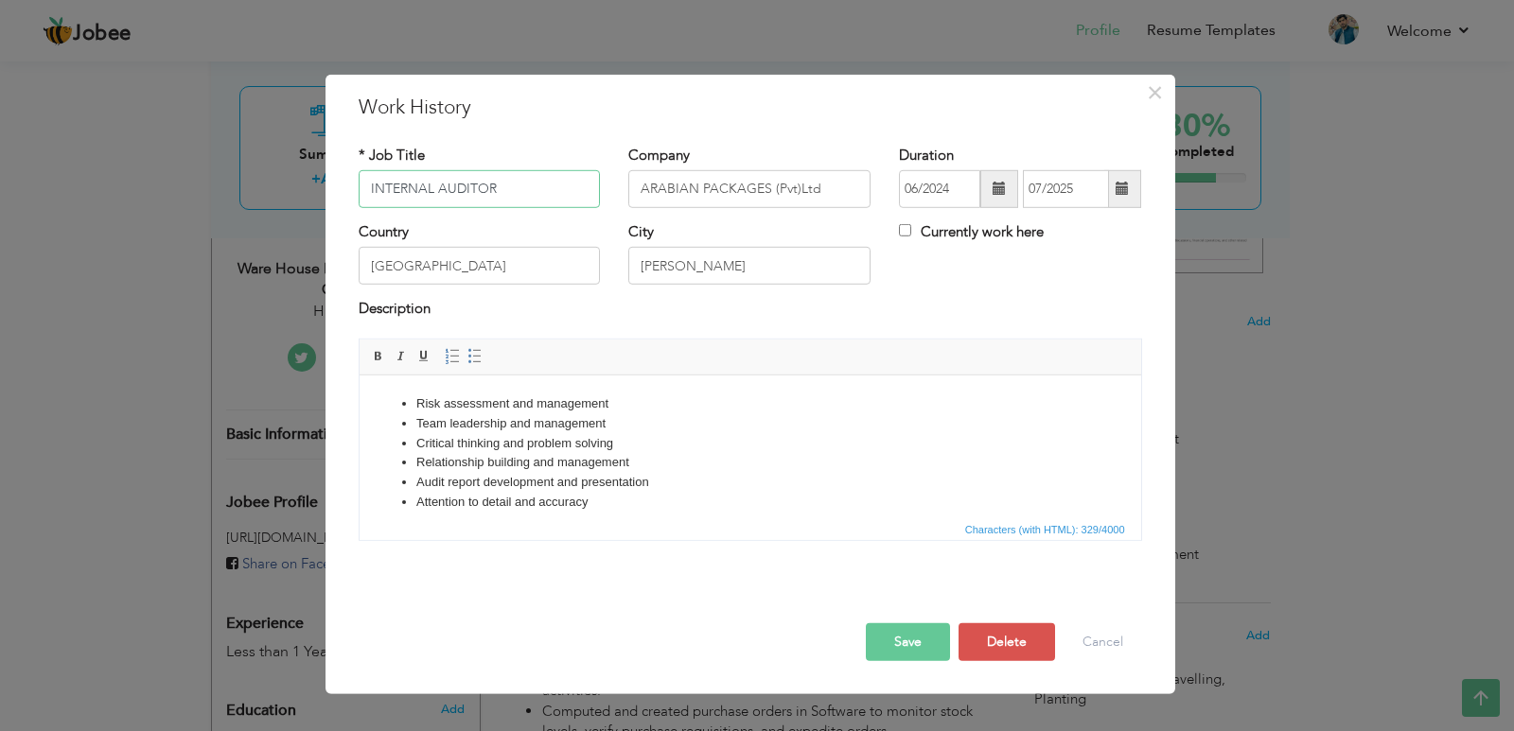
drag, startPoint x: 529, startPoint y: 195, endPoint x: 245, endPoint y: 175, distance: 284.5
click at [245, 175] on div "× Work History * Job Title INTERNAL AUDITOR Company ARABIAN PACKAGES (Pvt)Ltd D…" at bounding box center [757, 365] width 1514 height 731
drag, startPoint x: 842, startPoint y: 189, endPoint x: 599, endPoint y: 206, distance: 243.7
click at [602, 206] on div "* Job Title INTERNAL AUDITOR Company ARABIAN PACKAGES (Pvt)Ltd Duration 06/2024…" at bounding box center [750, 183] width 812 height 77
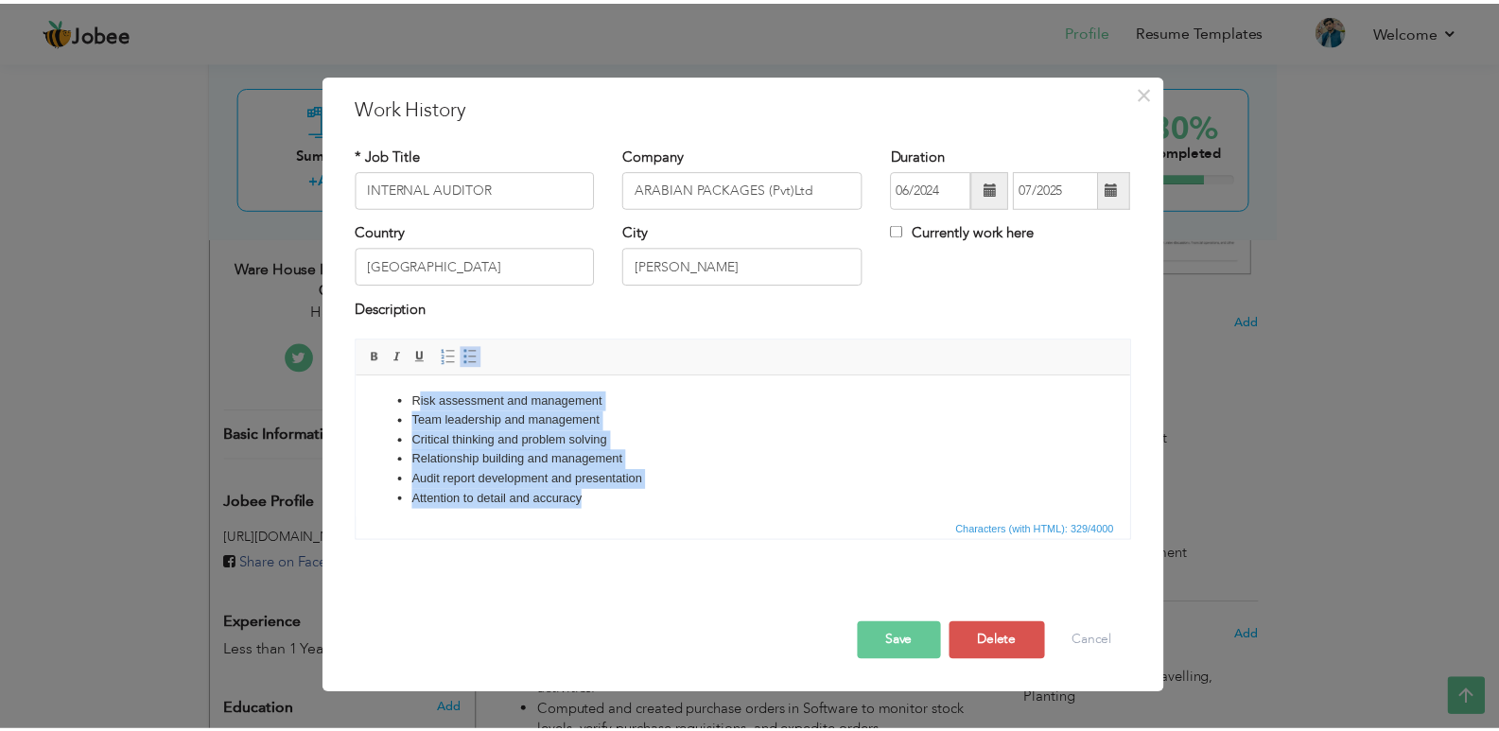
scroll to position [0, 0]
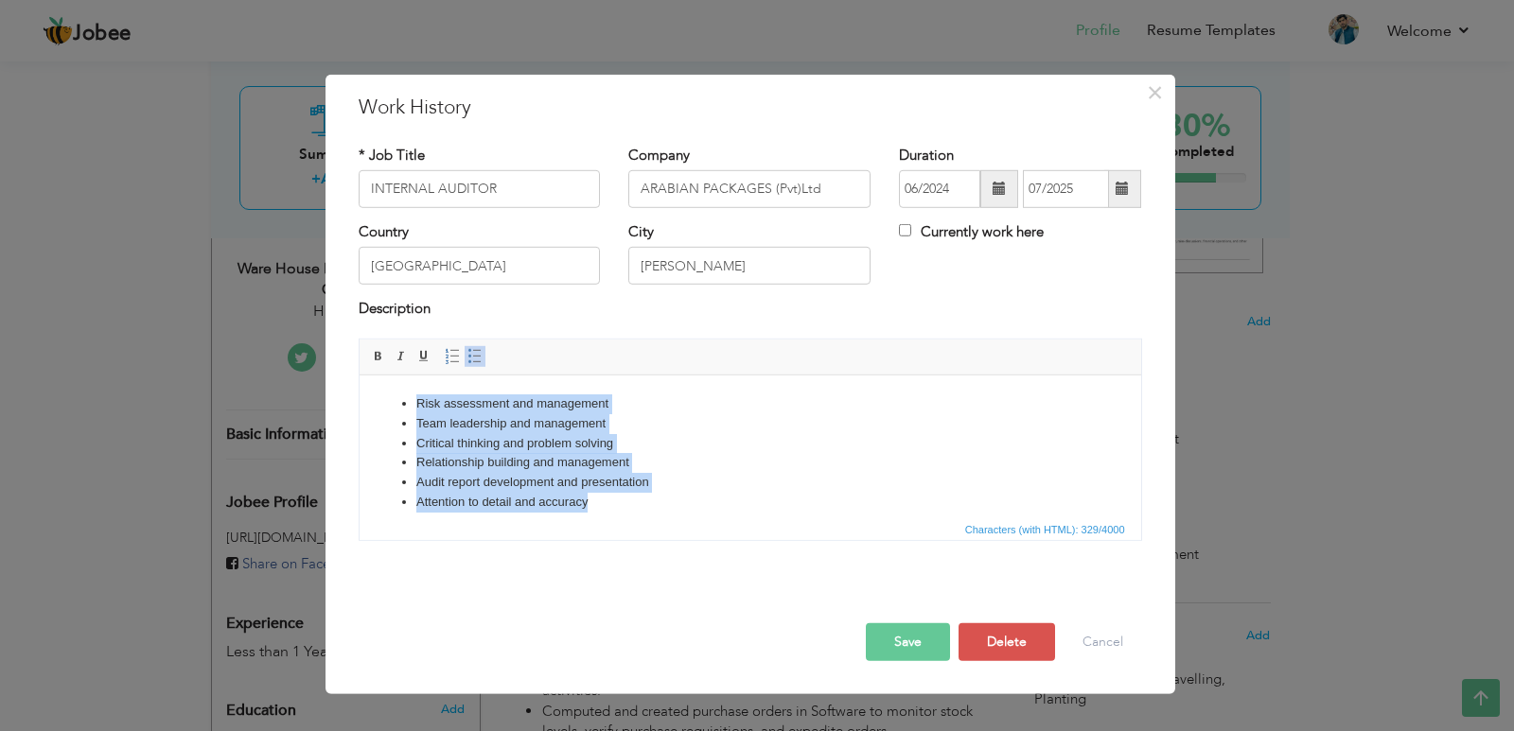
drag, startPoint x: 607, startPoint y: 506, endPoint x: 415, endPoint y: 376, distance: 232.2
click at [415, 376] on html "Risk assessment and management Team leadership and management Critical thinking…" at bounding box center [749, 453] width 781 height 156
copy ul "Risk assessment and management Team leadership and management Critical thinking…"
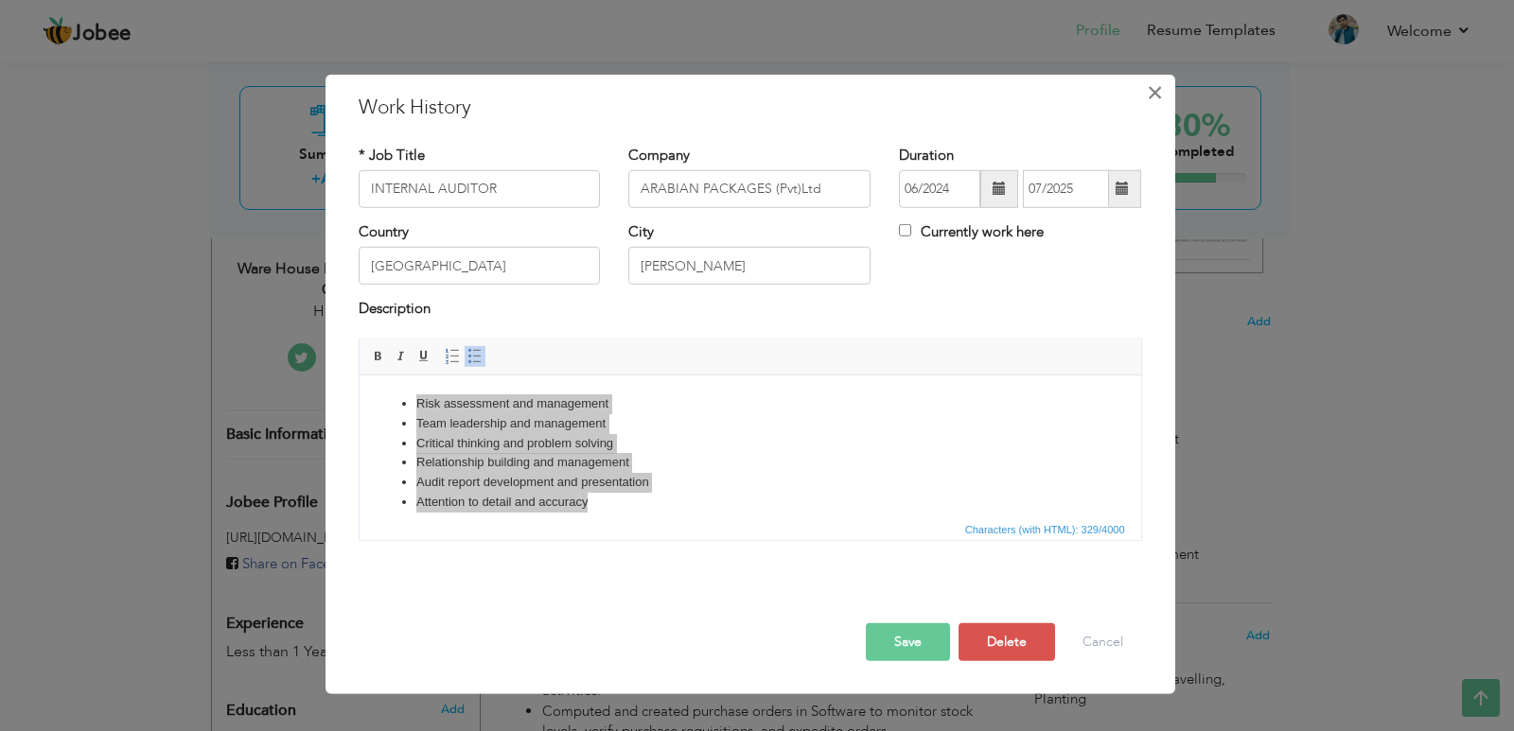
click at [1151, 96] on span "×" at bounding box center [1155, 92] width 16 height 34
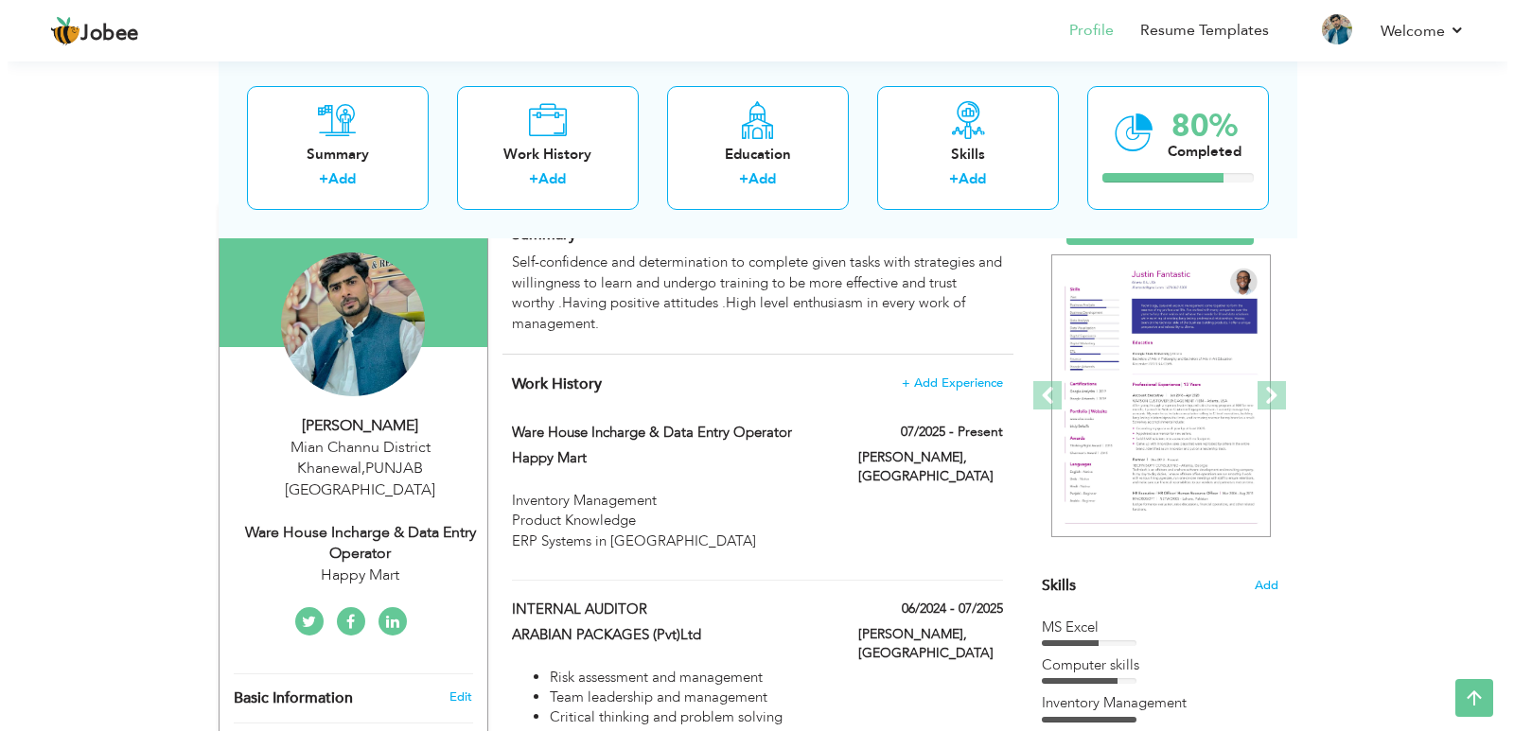
scroll to position [132, 0]
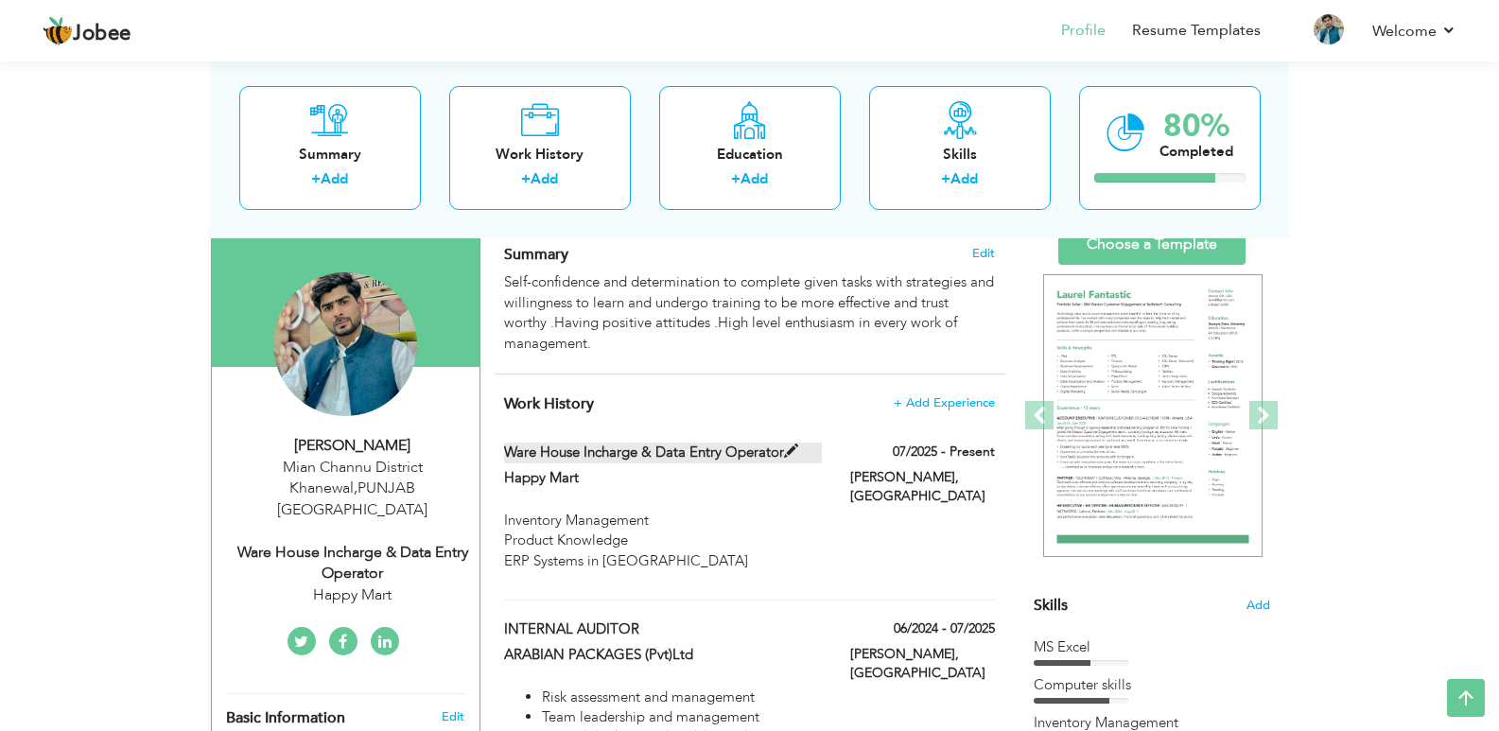
click at [600, 448] on label "Ware House Incharge & Data entry Operator" at bounding box center [663, 453] width 318 height 20
type input "Ware House Incharge & Data entry Operator"
type input "Happy Mart"
type input "07/2025"
type input "[GEOGRAPHIC_DATA]"
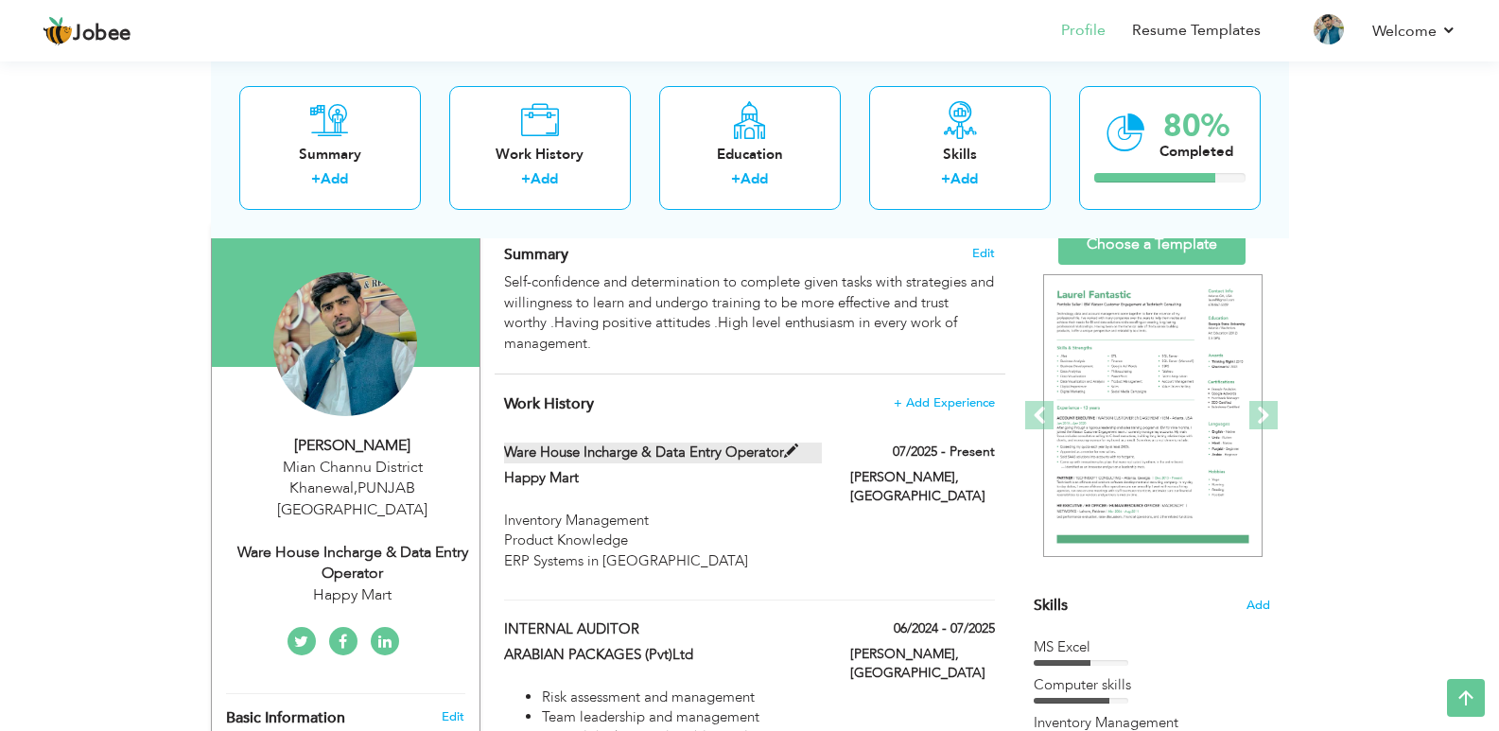
type input "[PERSON_NAME]"
checkbox input "true"
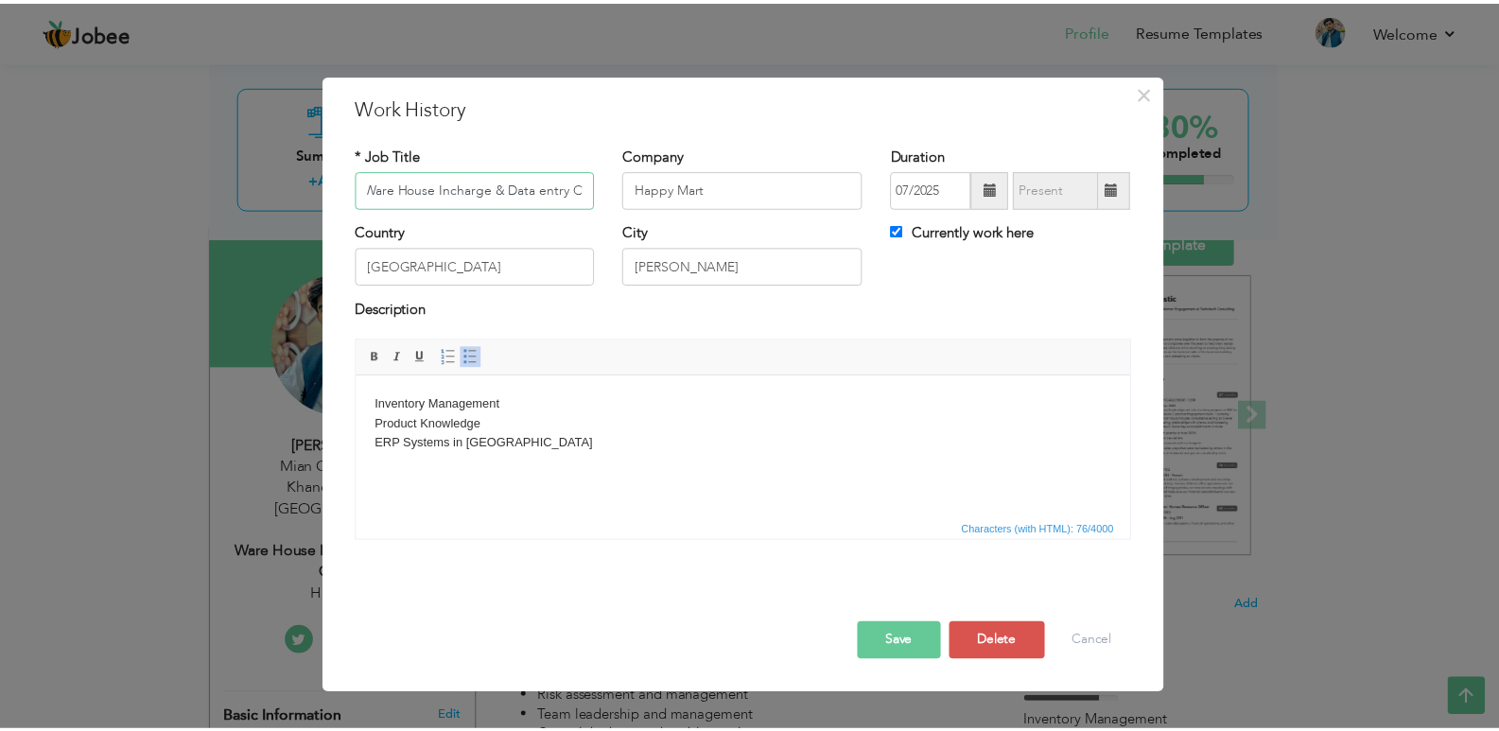
scroll to position [0, 0]
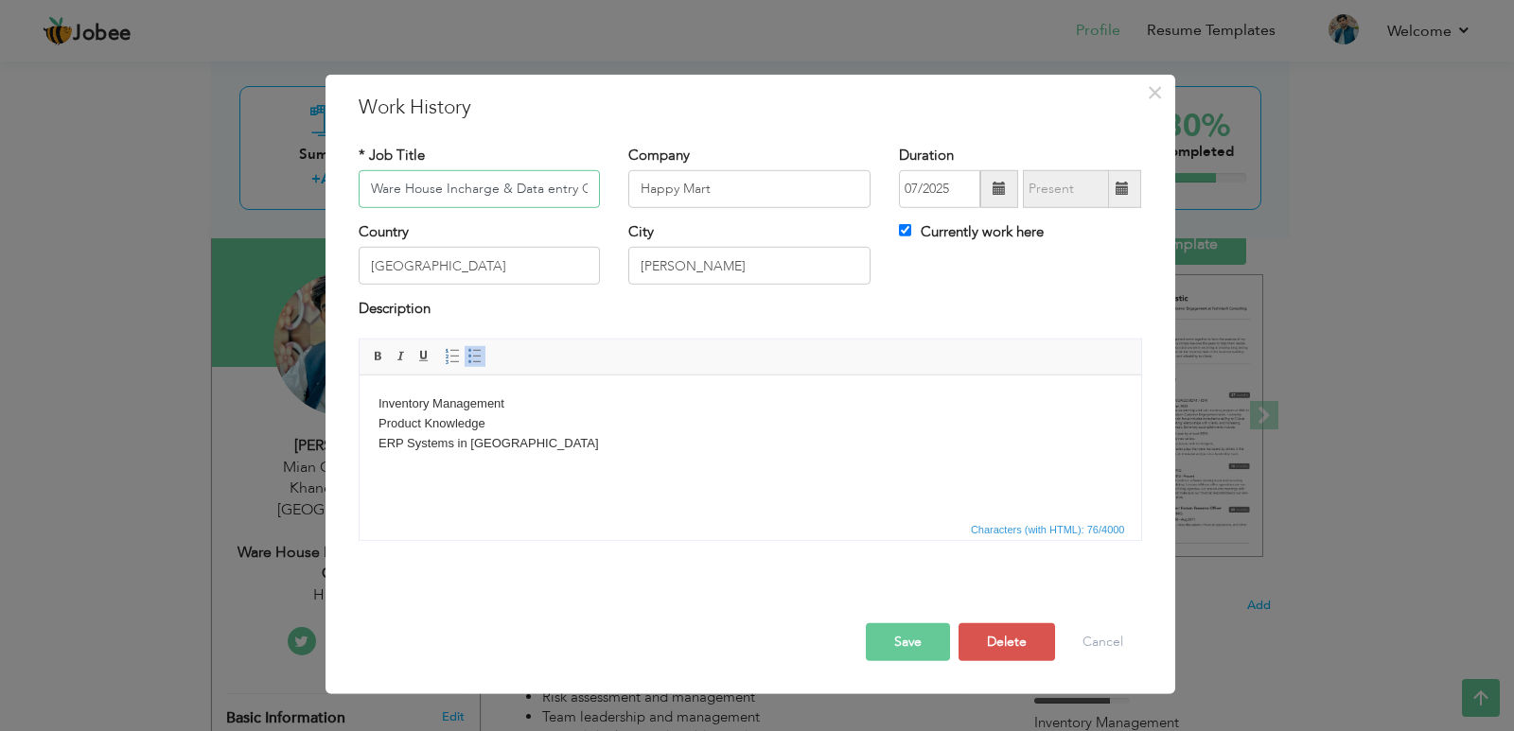
drag, startPoint x: 588, startPoint y: 188, endPoint x: 360, endPoint y: 202, distance: 228.4
click at [360, 202] on input "Ware House Incharge & Data entry Operator" at bounding box center [480, 189] width 242 height 38
drag, startPoint x: 740, startPoint y: 191, endPoint x: 614, endPoint y: 197, distance: 125.9
click at [614, 197] on div "Company Happy Mart" at bounding box center [749, 183] width 271 height 77
drag, startPoint x: 497, startPoint y: 445, endPoint x: 371, endPoint y: 394, distance: 135.8
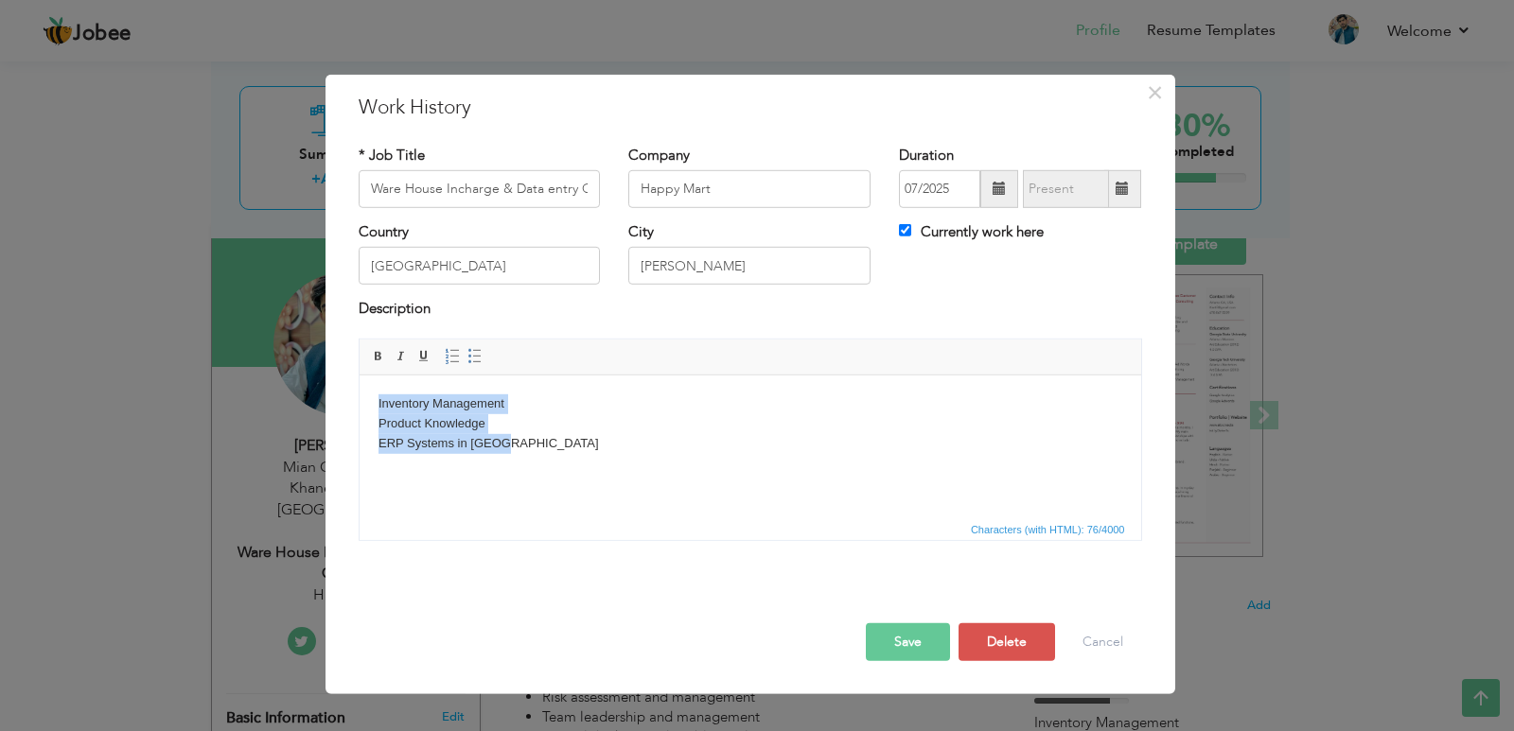
click at [371, 394] on html "Inventory Management Product Knowledge ERP Systems in Retai" at bounding box center [749, 423] width 781 height 96
copy p "Inventory Management Product Knowledge ERP Systems in Retai"
click at [1159, 87] on span "×" at bounding box center [1155, 92] width 16 height 34
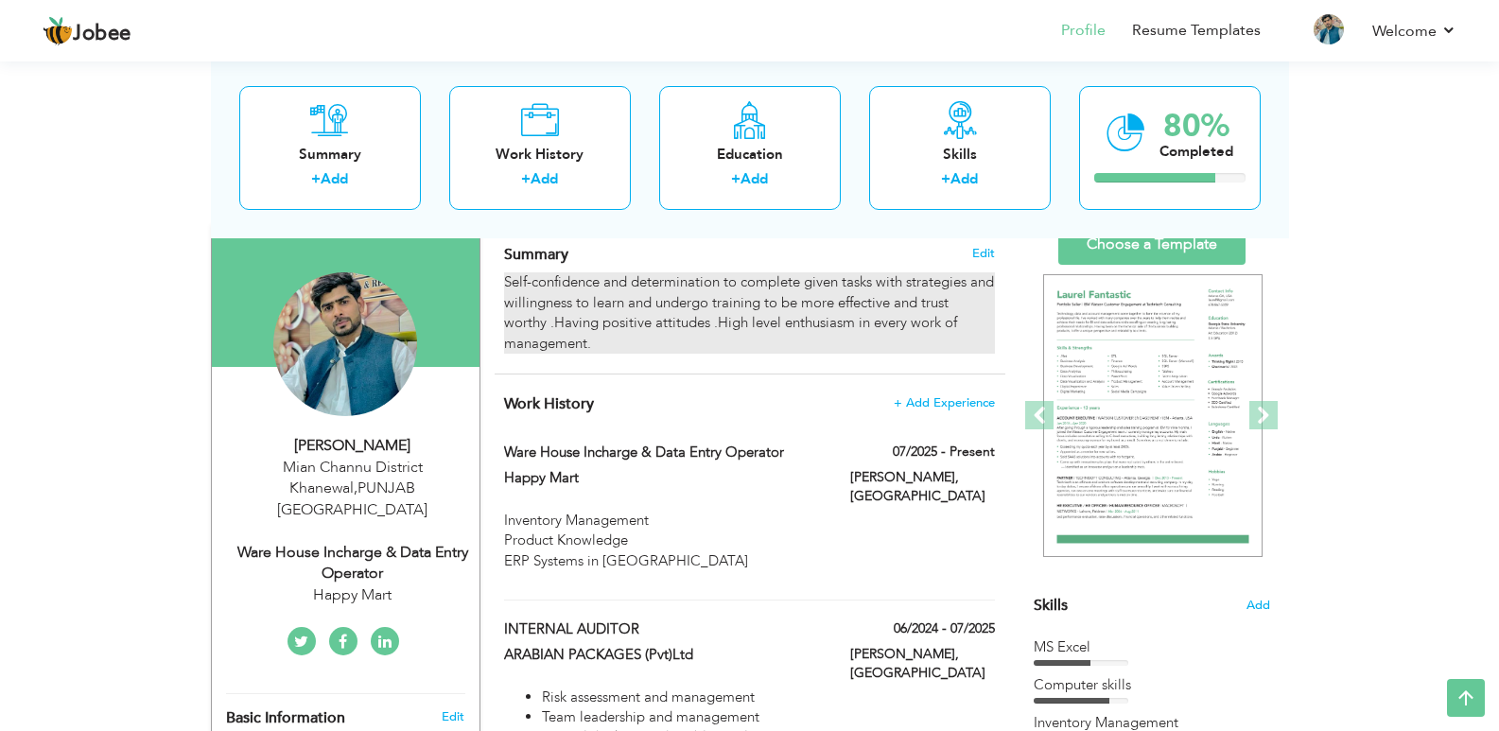
click at [505, 276] on div "Self-confidence and determination to complete given tasks with strategies and w…" at bounding box center [749, 312] width 490 height 81
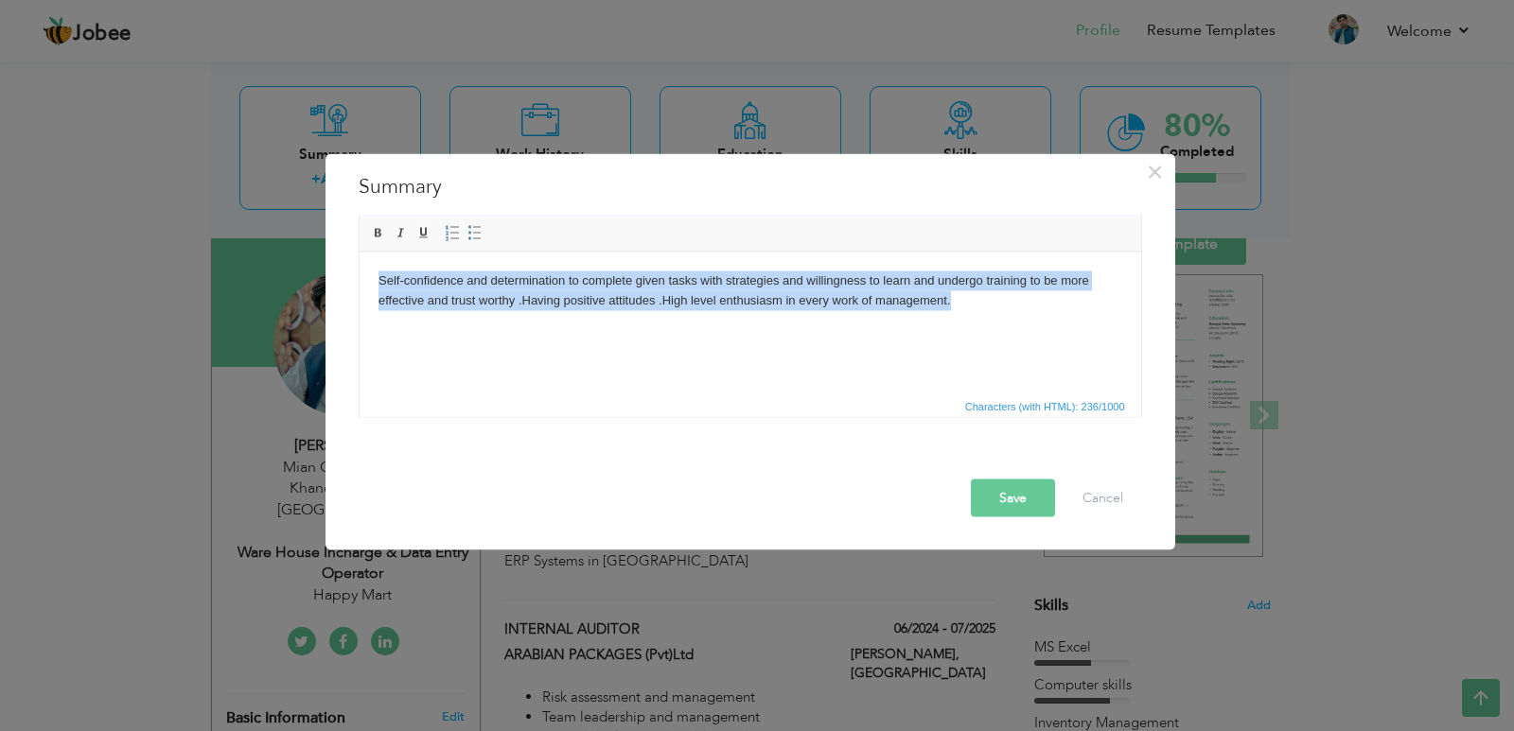
drag, startPoint x: 396, startPoint y: 290, endPoint x: 964, endPoint y: 311, distance: 568.0
click at [964, 311] on html "Self-confidence and determination to complete given tasks with strategies and w…" at bounding box center [749, 291] width 781 height 78
copy body "Self-confidence and determination to complete given tasks with strategies and w…"
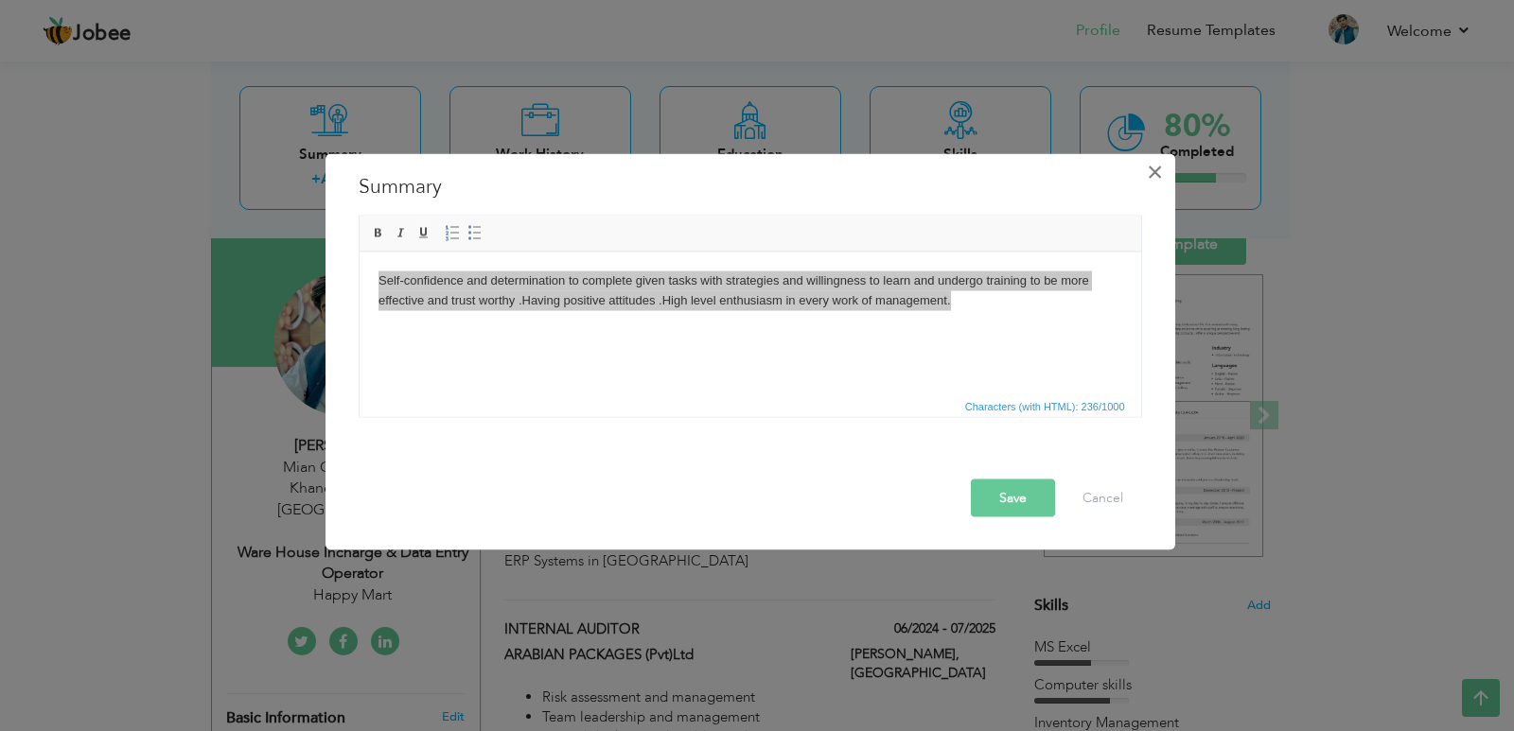
click at [1151, 181] on span "×" at bounding box center [1155, 171] width 16 height 34
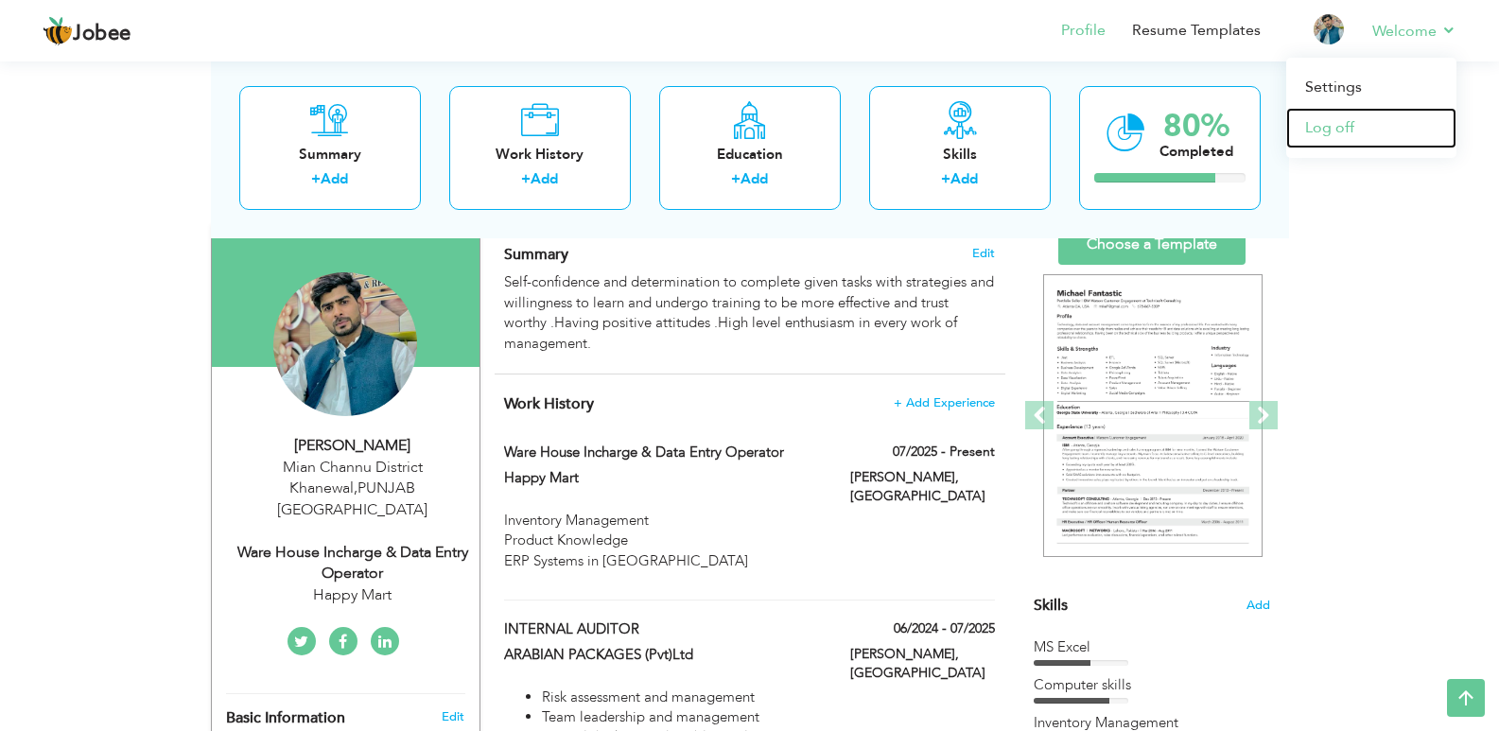
click at [1378, 126] on link "Log off" at bounding box center [1372, 128] width 170 height 41
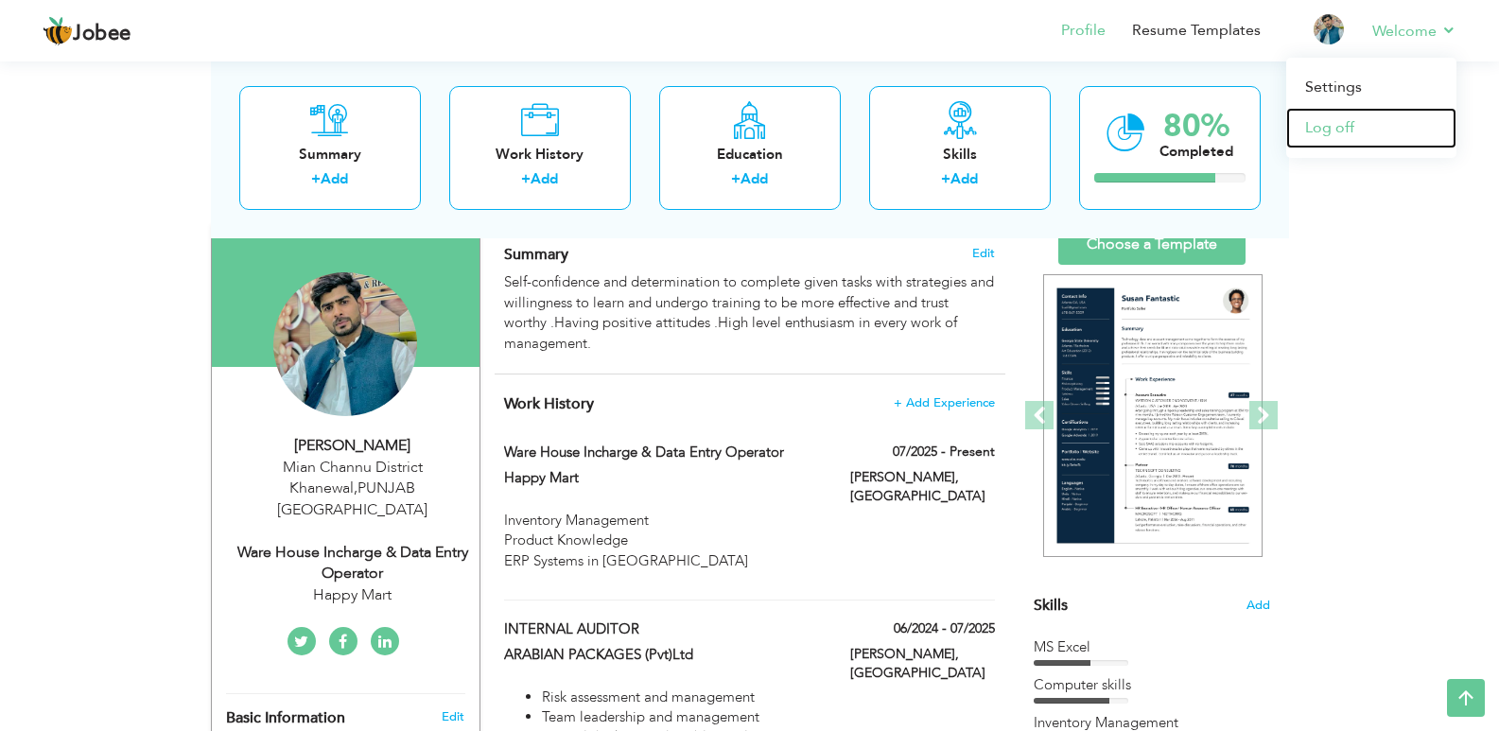
click at [1334, 127] on link "Log off" at bounding box center [1372, 128] width 170 height 41
